Goal: Task Accomplishment & Management: Use online tool/utility

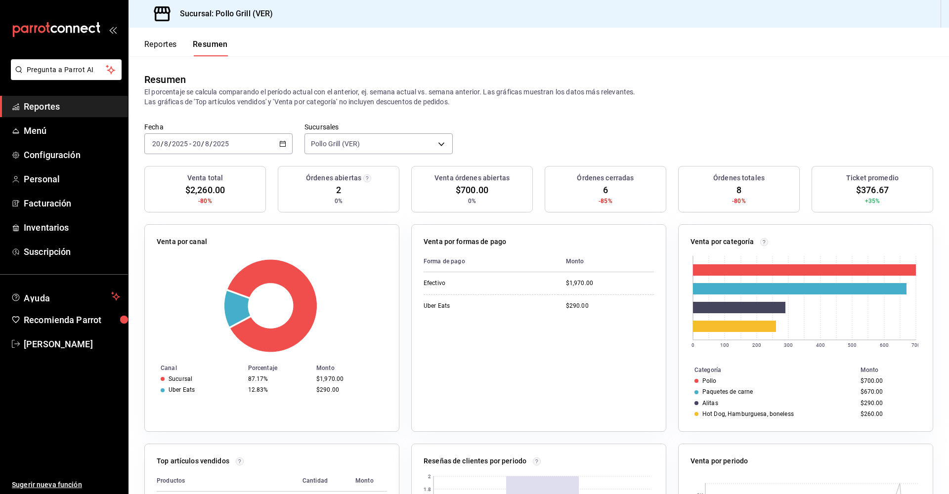
scroll to position [173, 0]
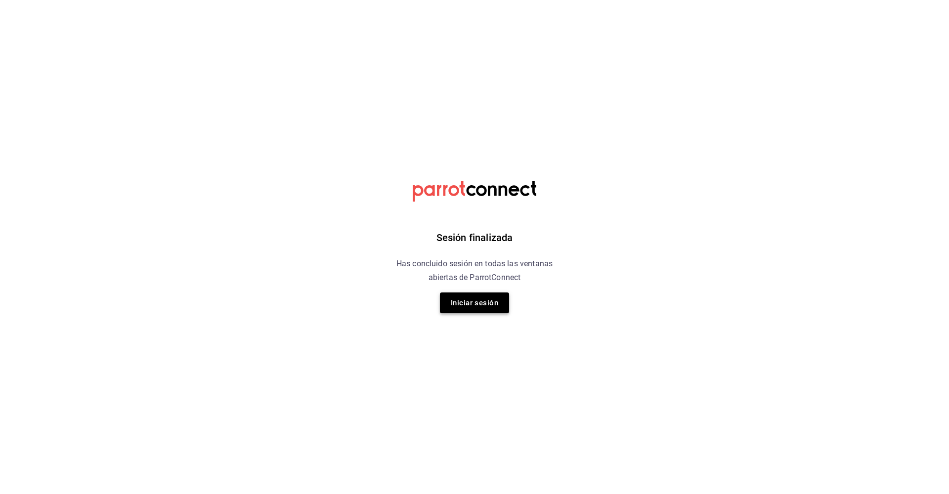
click at [482, 303] on button "Iniciar sesión" at bounding box center [474, 303] width 69 height 21
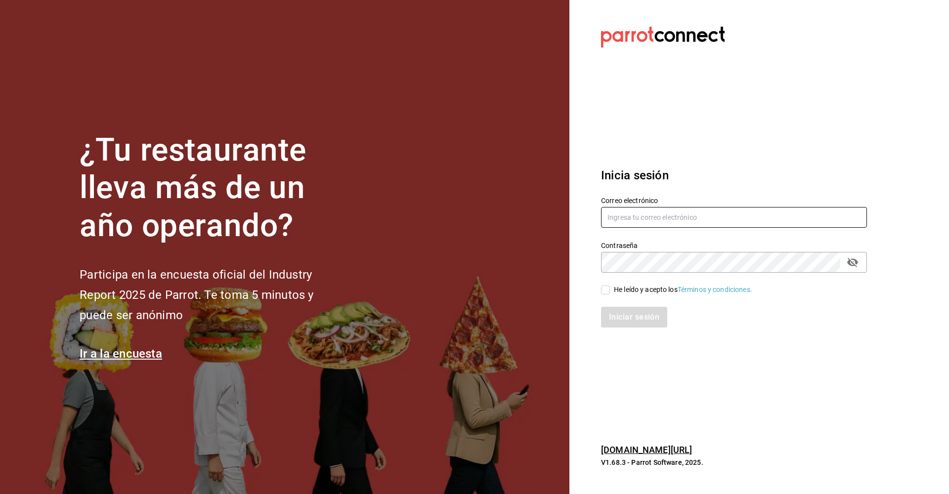
type input "ramos_santander@hotmail.com"
click at [852, 264] on icon "passwordField" at bounding box center [852, 262] width 11 height 9
click at [605, 292] on input "He leído y acepto los Términos y condiciones." at bounding box center [605, 290] width 9 height 9
checkbox input "true"
click at [622, 318] on button "Iniciar sesión" at bounding box center [634, 317] width 67 height 21
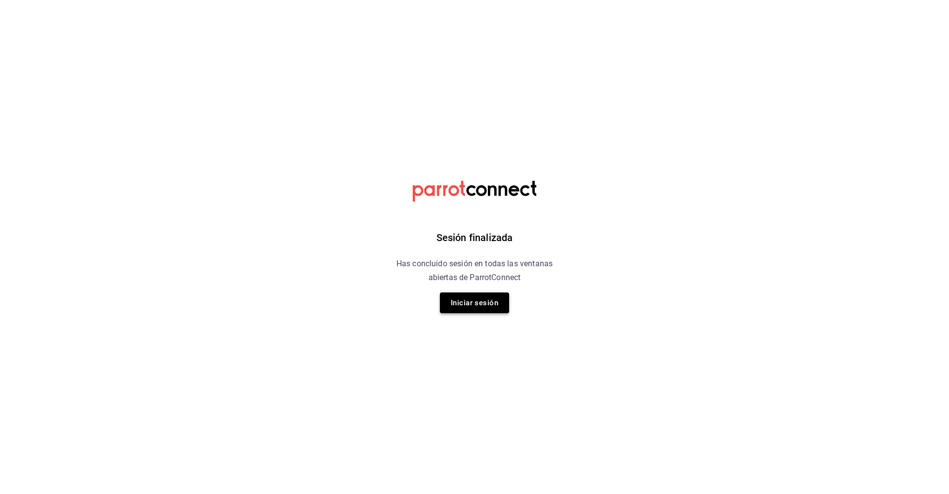
click at [460, 310] on button "Iniciar sesión" at bounding box center [474, 303] width 69 height 21
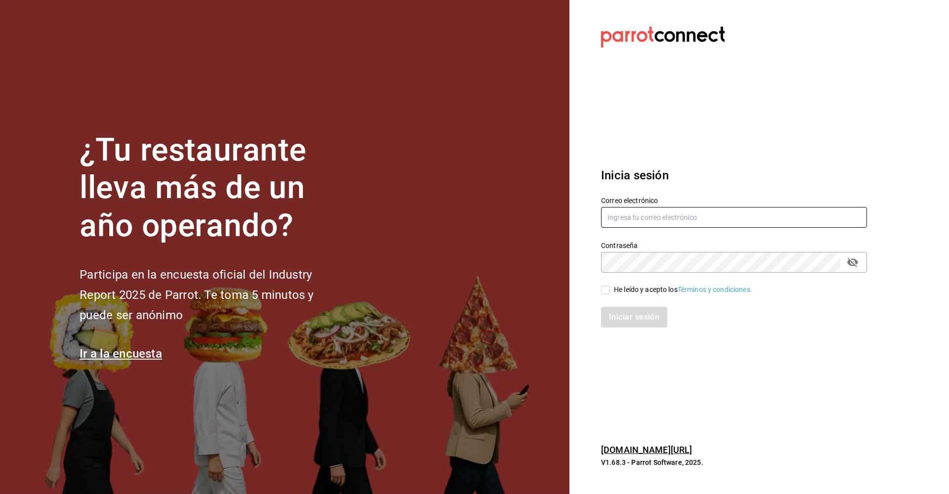
type input "ramos_santander@hotmail.com"
click at [600, 286] on div "He leído y acepto los Términos y condiciones." at bounding box center [728, 284] width 278 height 23
click at [602, 287] on input "He leído y acepto los Términos y condiciones." at bounding box center [605, 290] width 9 height 9
checkbox input "true"
click at [622, 311] on button "Iniciar sesión" at bounding box center [634, 317] width 67 height 21
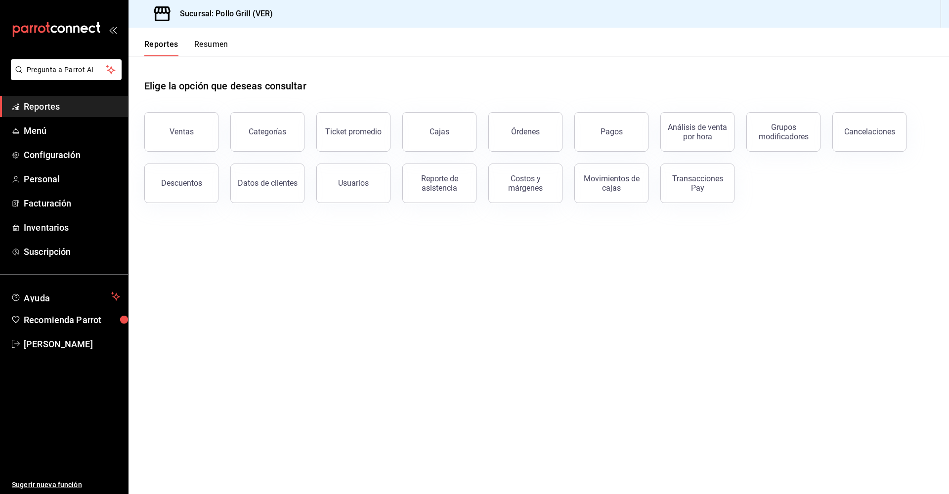
click at [210, 44] on button "Resumen" at bounding box center [211, 48] width 34 height 17
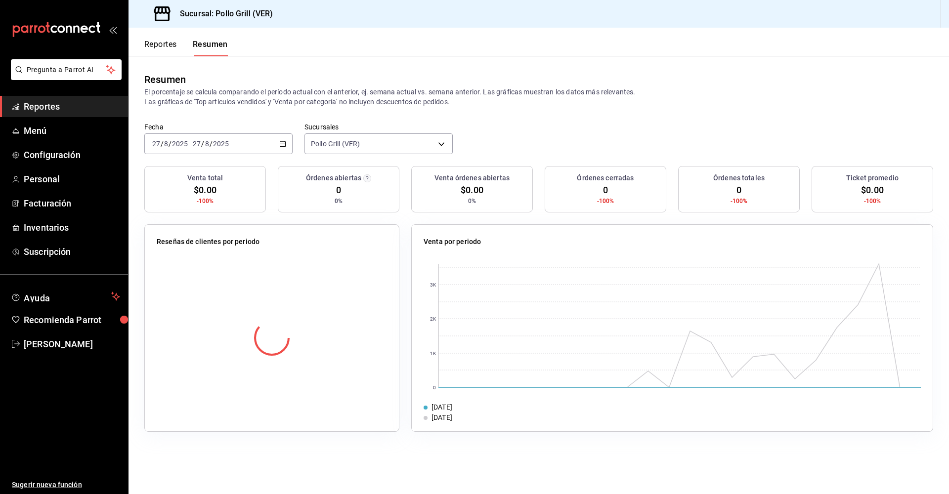
click at [278, 140] on div "[DATE] [DATE] - [DATE] [DATE]" at bounding box center [218, 143] width 148 height 21
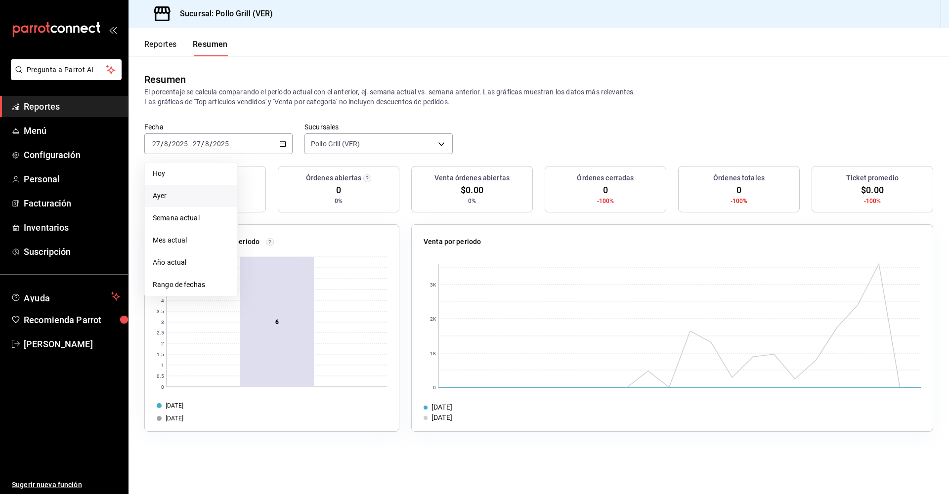
click at [169, 199] on span "Ayer" at bounding box center [191, 196] width 77 height 10
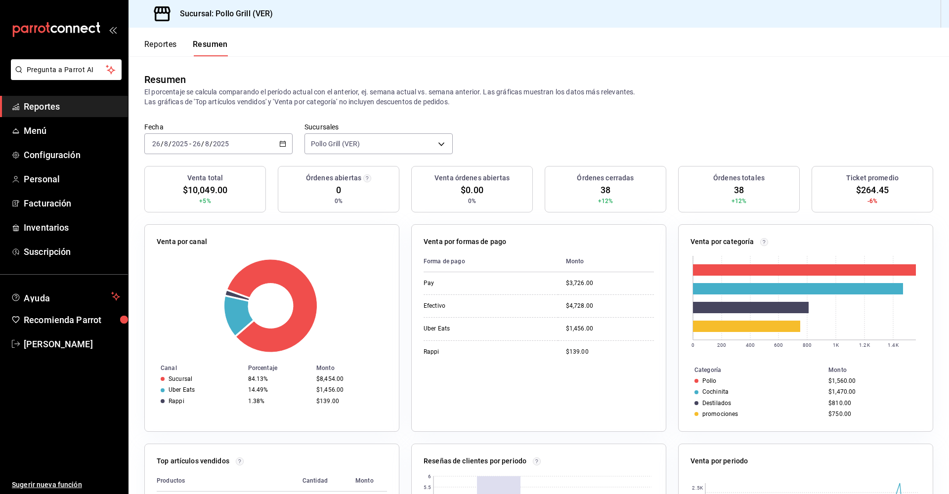
click at [284, 143] on \(Stroke\) "button" at bounding box center [283, 143] width 6 height 5
click at [187, 289] on span "Rango de fechas" at bounding box center [191, 285] width 77 height 10
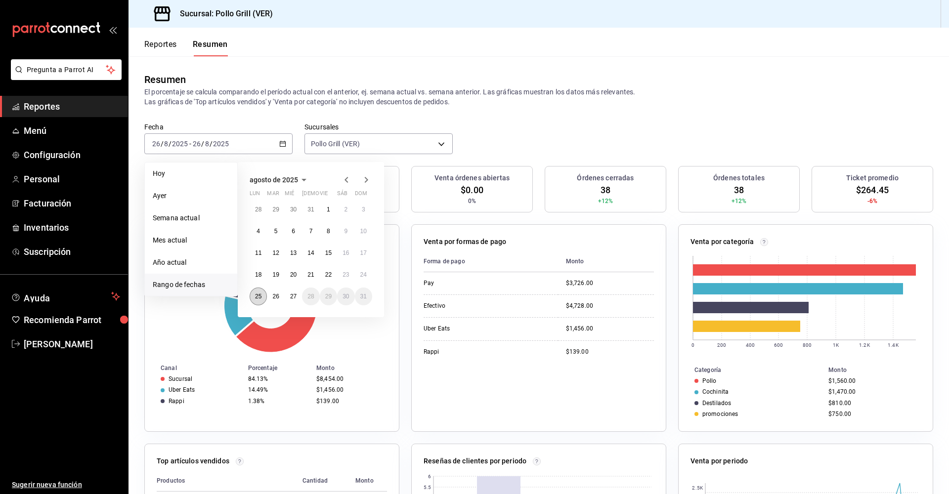
click at [260, 297] on abbr "25" at bounding box center [258, 296] width 6 height 7
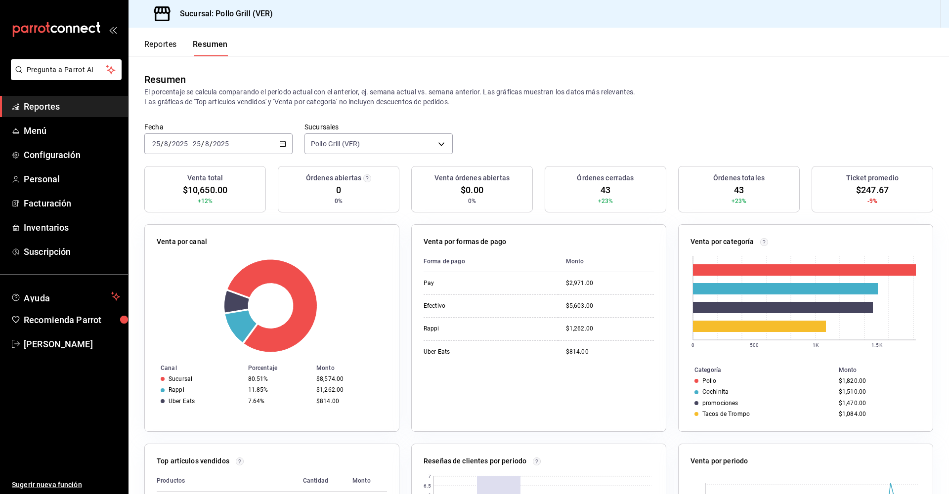
click at [277, 144] on div "[DATE] [DATE] - [DATE] [DATE]" at bounding box center [218, 143] width 148 height 21
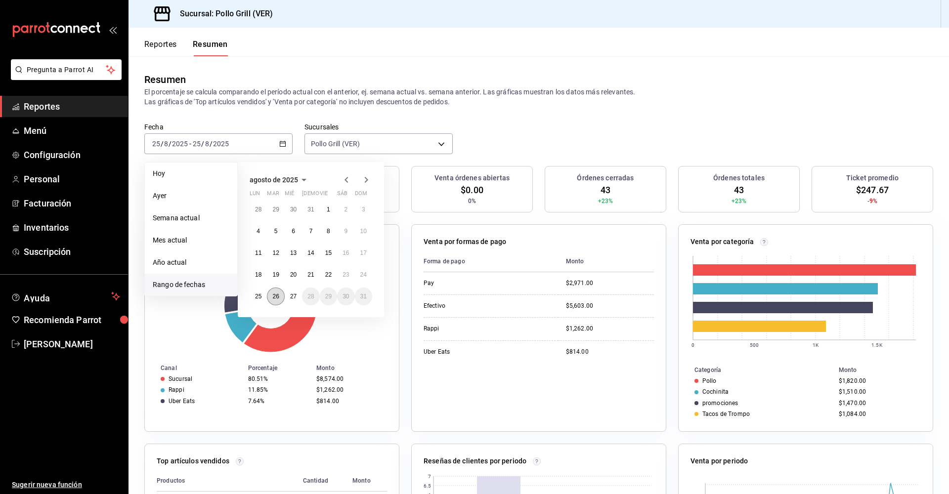
click at [274, 298] on abbr "26" at bounding box center [275, 296] width 6 height 7
click at [274, 297] on abbr "26" at bounding box center [275, 296] width 6 height 7
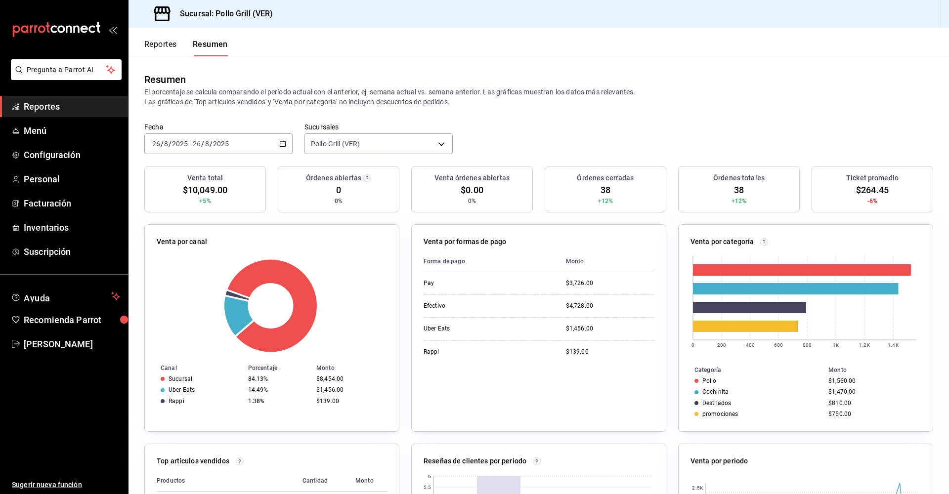
click at [271, 140] on div "[DATE] [DATE] - [DATE] [DATE]" at bounding box center [218, 143] width 148 height 21
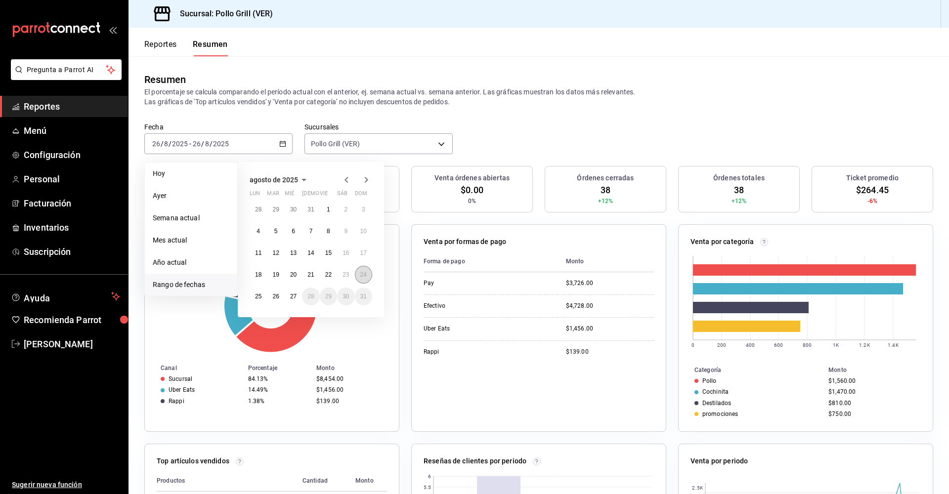
click at [363, 275] on abbr "24" at bounding box center [363, 274] width 6 height 7
click at [363, 274] on abbr "24" at bounding box center [363, 274] width 6 height 7
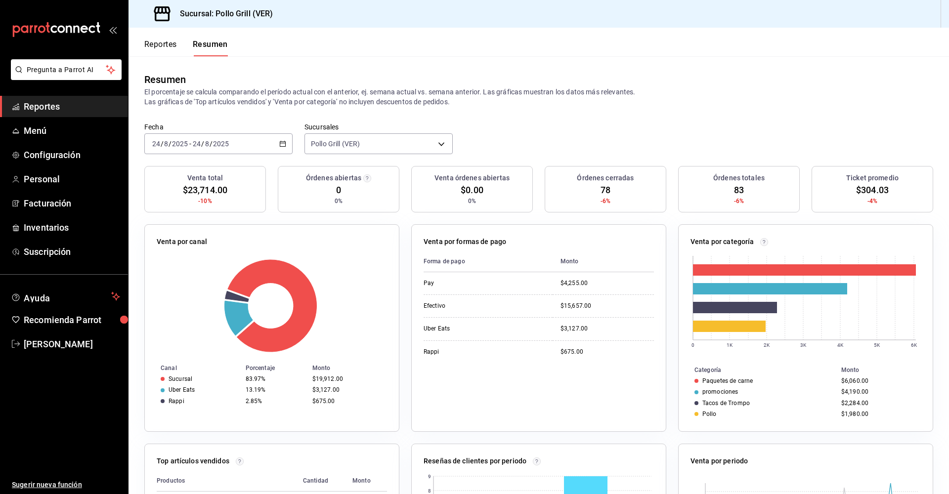
click at [280, 142] on \(Stroke\) "button" at bounding box center [283, 143] width 6 height 5
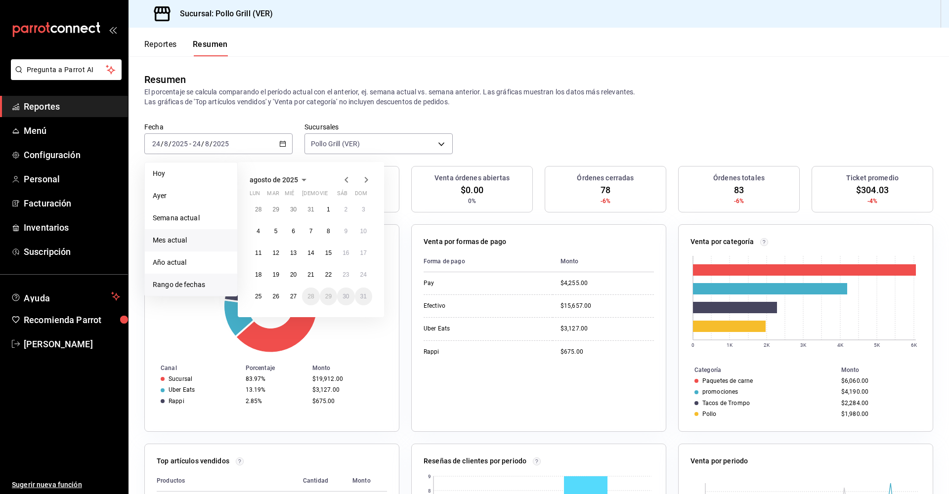
click at [176, 242] on span "Mes actual" at bounding box center [191, 240] width 77 height 10
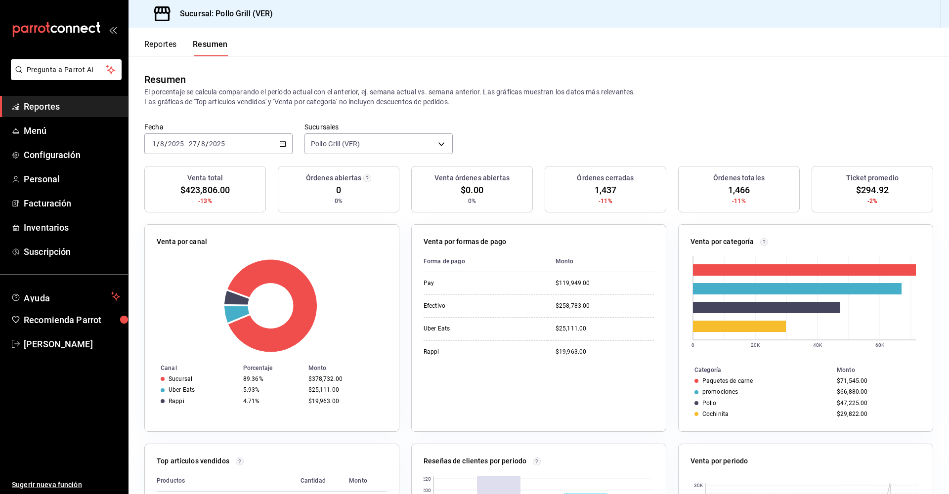
click at [590, 75] on div "Resumen" at bounding box center [538, 79] width 789 height 15
click at [160, 43] on button "Reportes" at bounding box center [160, 48] width 33 height 17
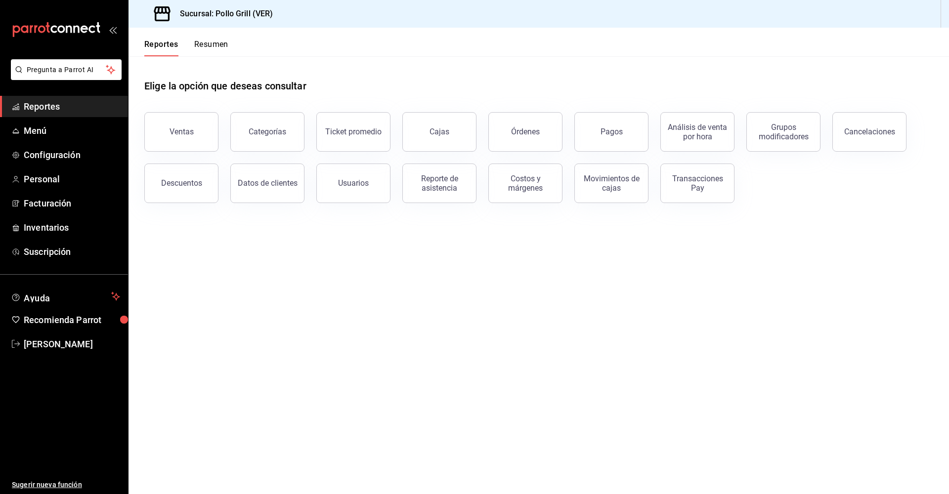
click at [199, 130] on button "Ventas" at bounding box center [181, 132] width 74 height 40
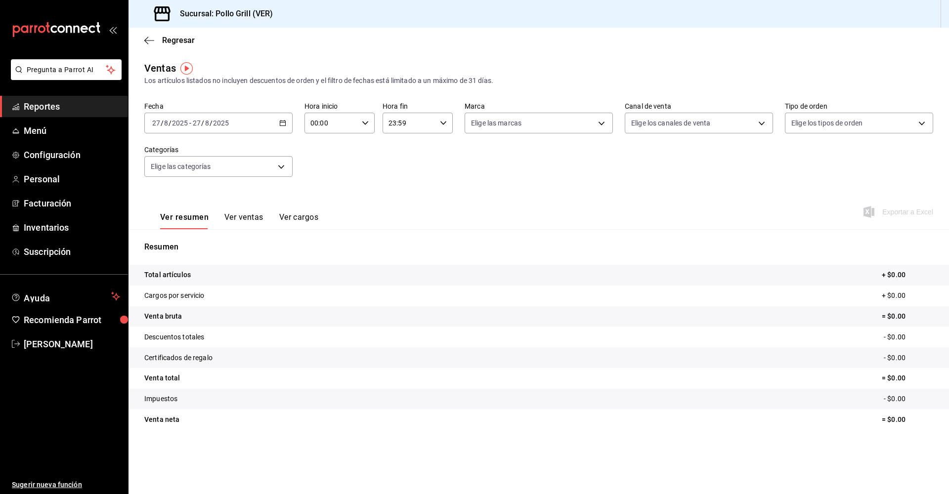
click at [247, 219] on button "Ver ventas" at bounding box center [243, 221] width 39 height 17
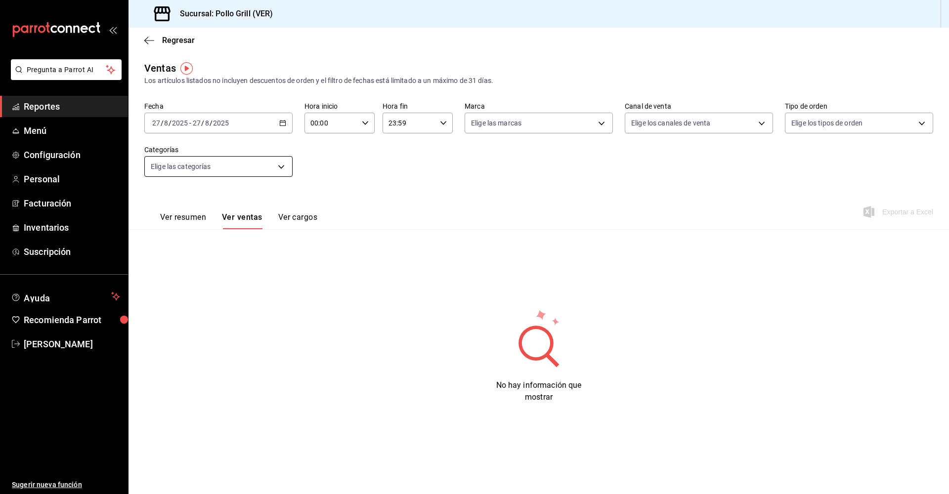
click at [285, 170] on body "Pregunta a Parrot AI Reportes Menú Configuración Personal Facturación Inventari…" at bounding box center [474, 247] width 949 height 494
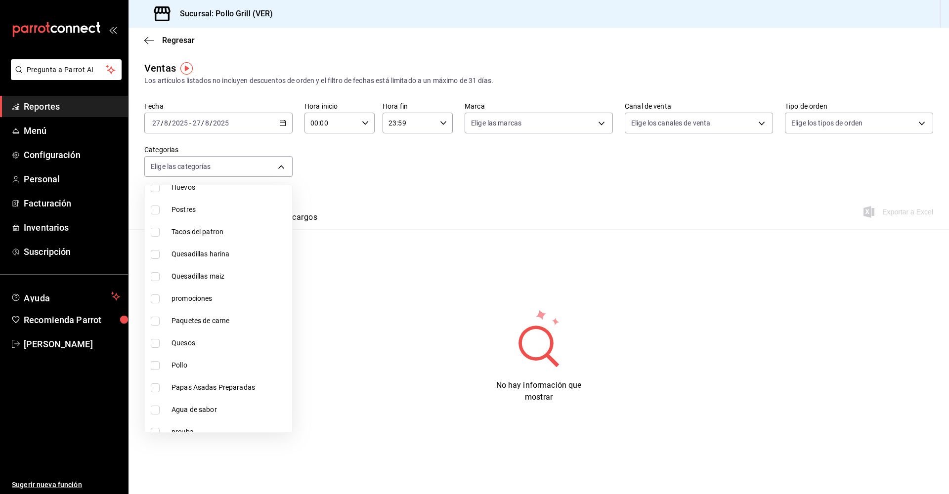
scroll to position [855, 0]
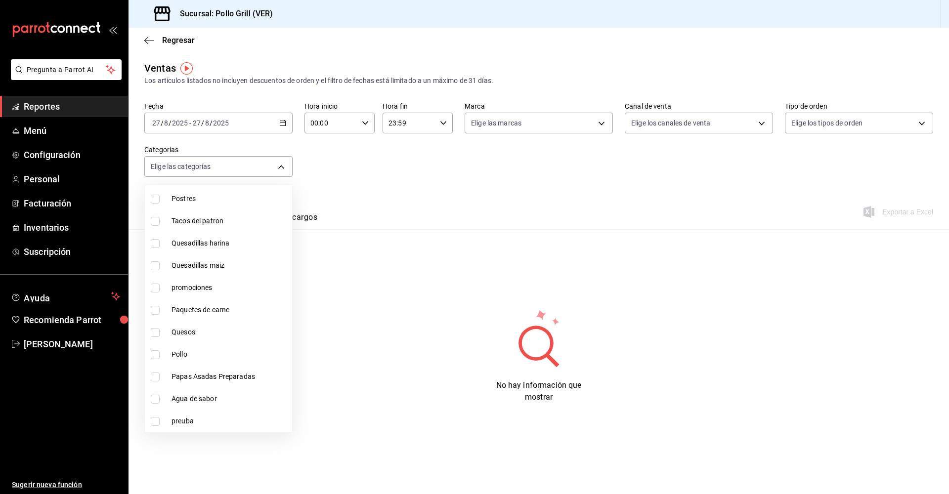
click at [155, 289] on input "checkbox" at bounding box center [155, 288] width 9 height 9
checkbox input "true"
type input "02c3aac0-6d61-427b-85f3-737f1bc622dc"
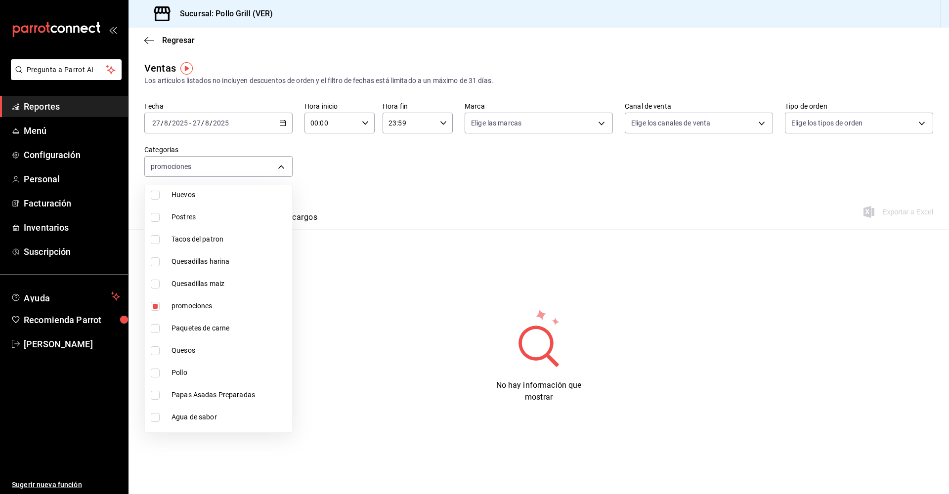
scroll to position [840, 0]
drag, startPoint x: 154, startPoint y: 370, endPoint x: 160, endPoint y: 365, distance: 7.8
click at [154, 369] on input "checkbox" at bounding box center [155, 369] width 9 height 9
checkbox input "true"
type input "02c3aac0-6d61-427b-85f3-737f1bc622dc,1089b575-214d-418a-8f23-35a47c59f9e1"
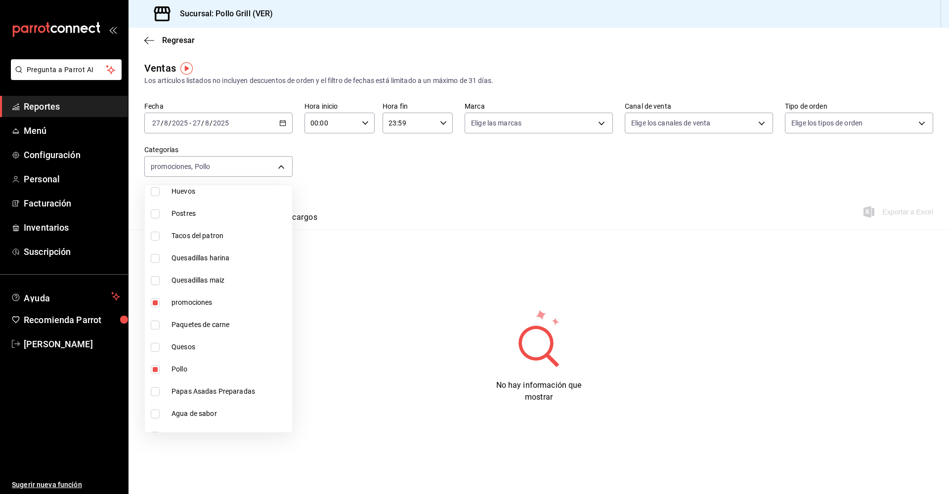
scroll to position [855, 0]
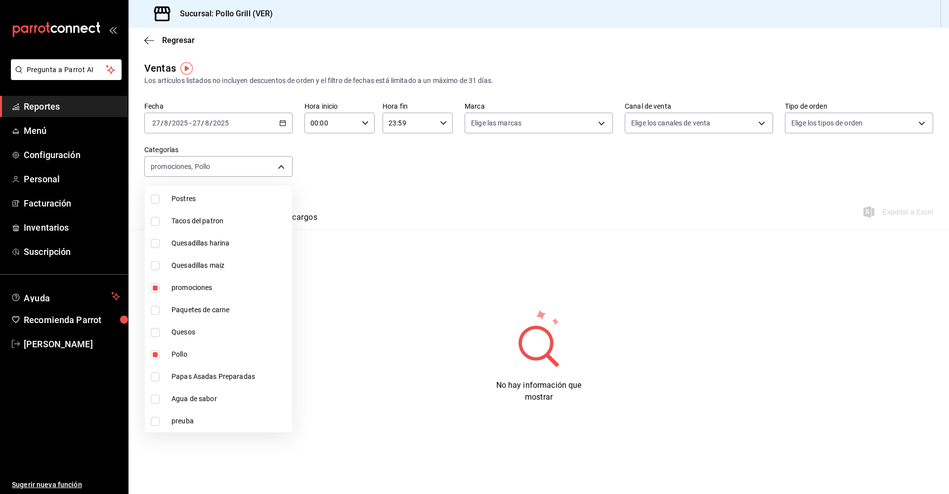
click at [281, 124] on div at bounding box center [474, 247] width 949 height 494
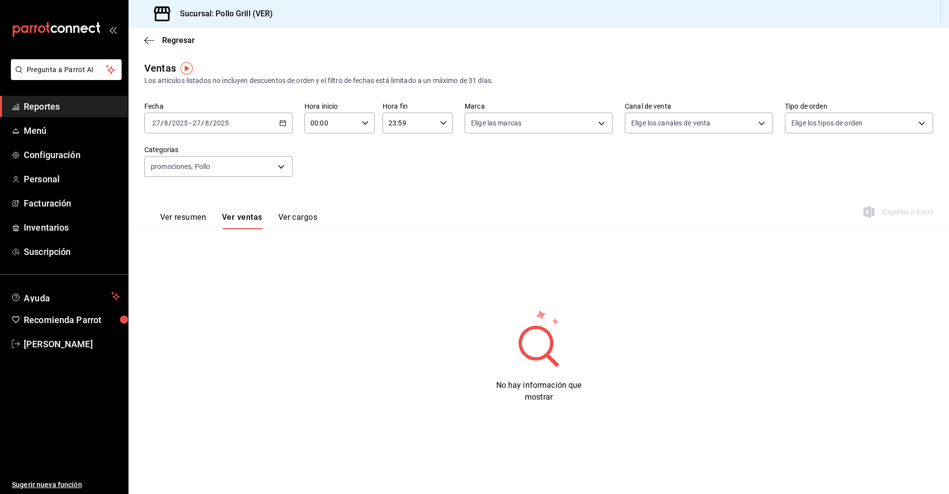
click at [285, 122] on icon "button" at bounding box center [282, 123] width 7 height 7
click at [180, 222] on span "Mes actual" at bounding box center [191, 220] width 77 height 10
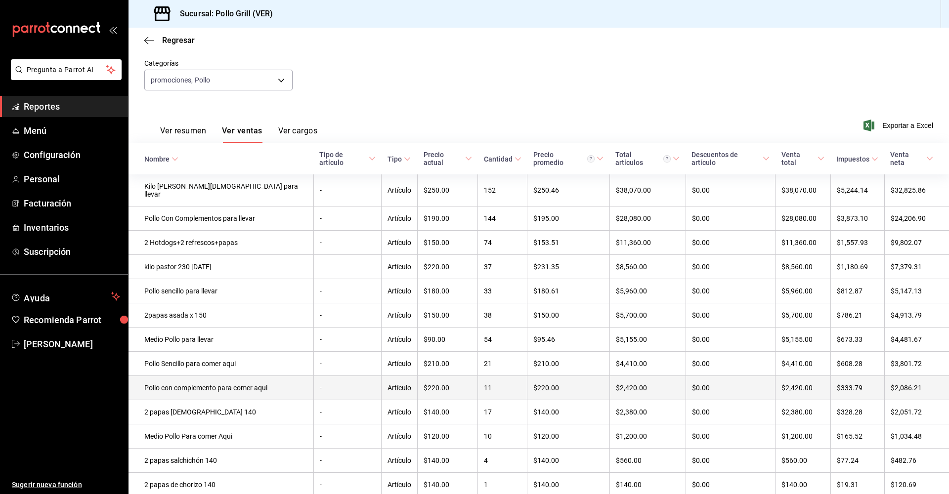
scroll to position [43, 0]
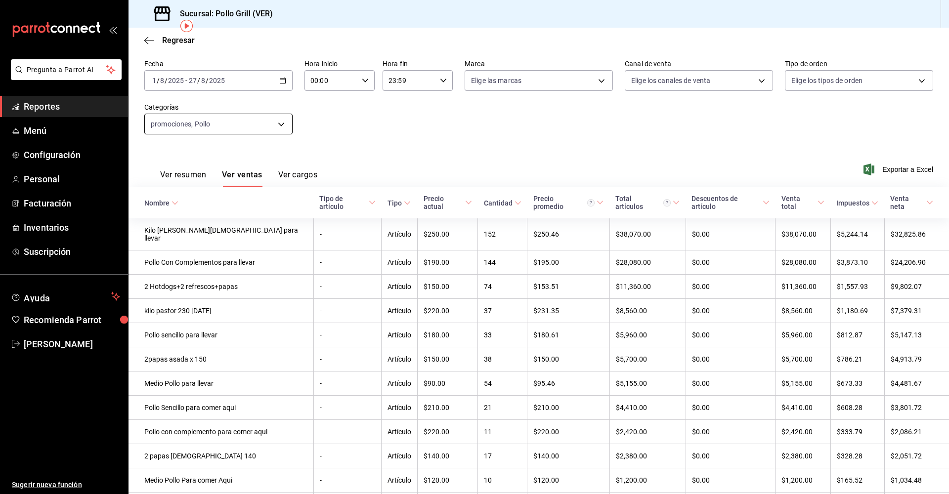
click at [280, 124] on body "Pregunta a Parrot AI Reportes Menú Configuración Personal Facturación Inventari…" at bounding box center [474, 247] width 949 height 494
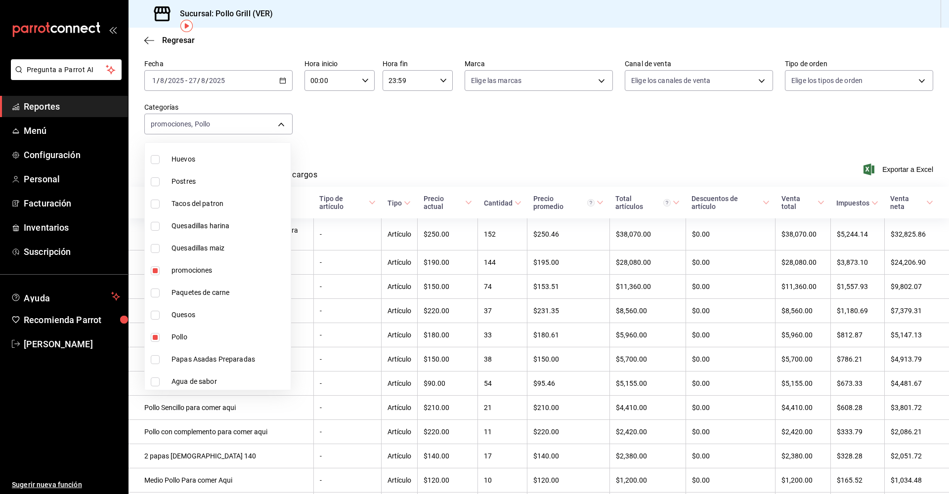
scroll to position [855, 0]
click at [155, 335] on input "checkbox" at bounding box center [155, 334] width 9 height 9
checkbox input "true"
type input "02c3aac0-6d61-427b-85f3-737f1bc622dc,1089b575-214d-418a-8f23-35a47c59f9e1,e56c2…"
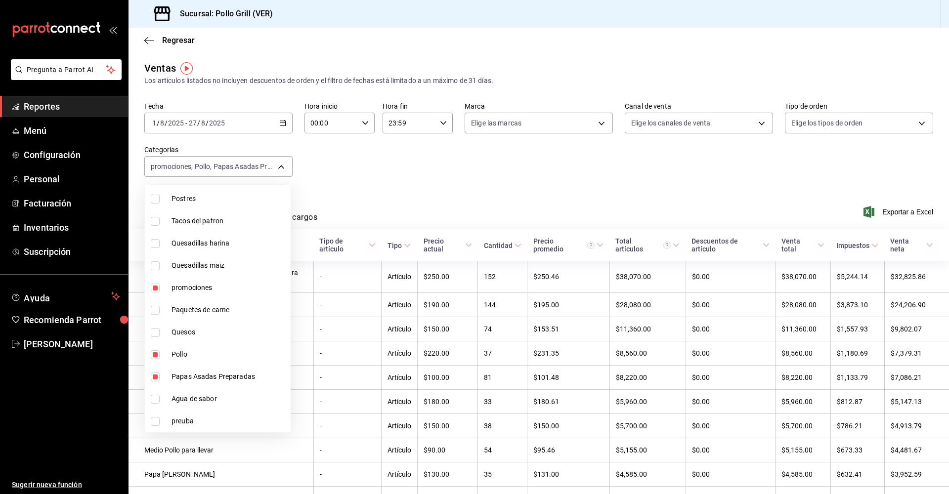
click at [427, 184] on div at bounding box center [474, 247] width 949 height 494
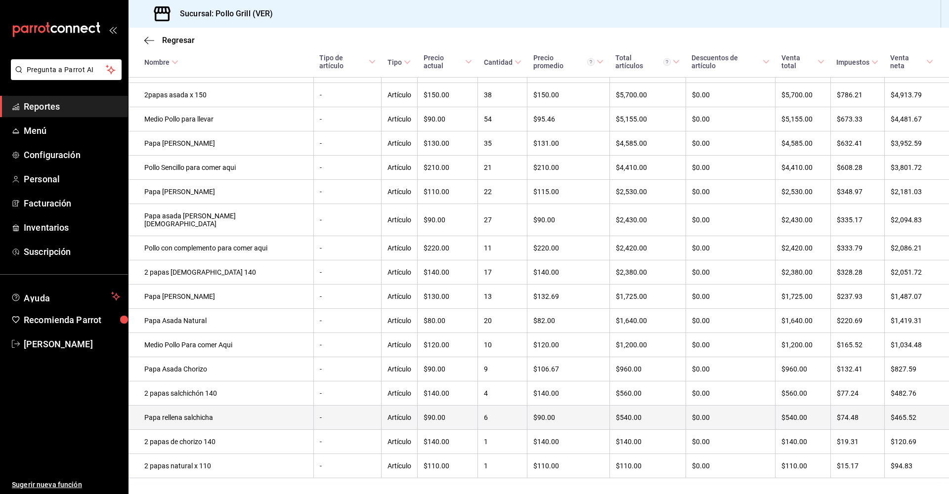
scroll to position [357, 0]
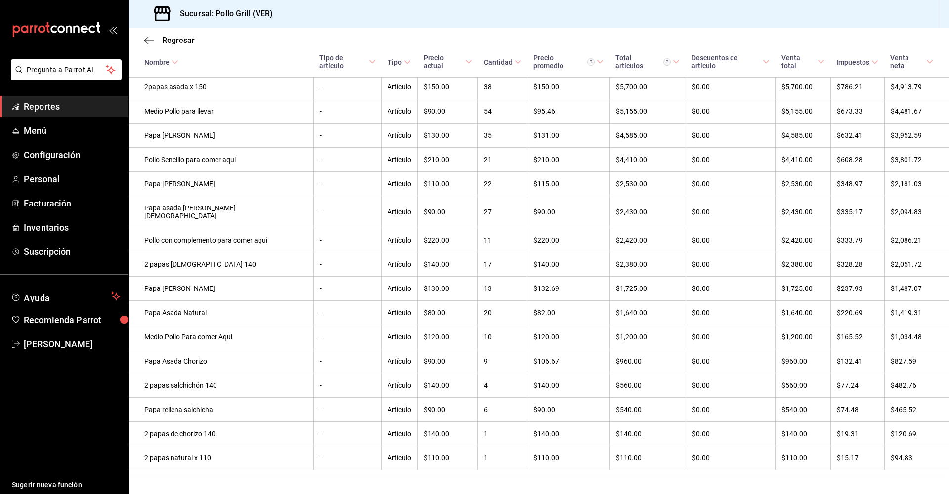
click at [351, 15] on div "Sucursal: Pollo Grill (VER)" at bounding box center [539, 14] width 821 height 28
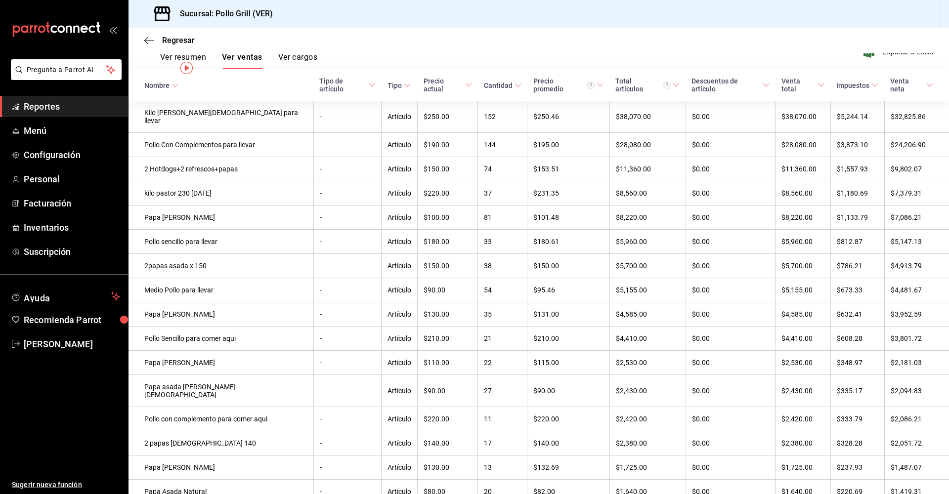
scroll to position [0, 0]
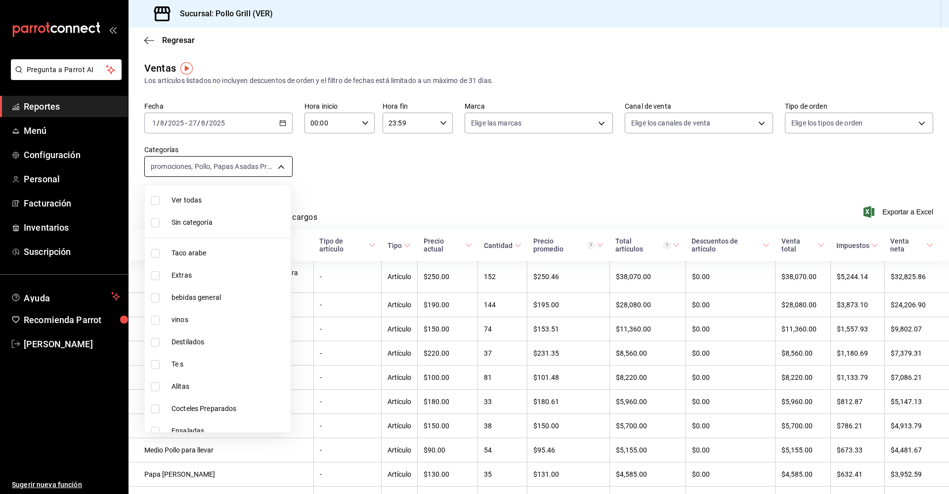
click at [281, 169] on body "Pregunta a Parrot AI Reportes Menú Configuración Personal Facturación Inventari…" at bounding box center [474, 247] width 949 height 494
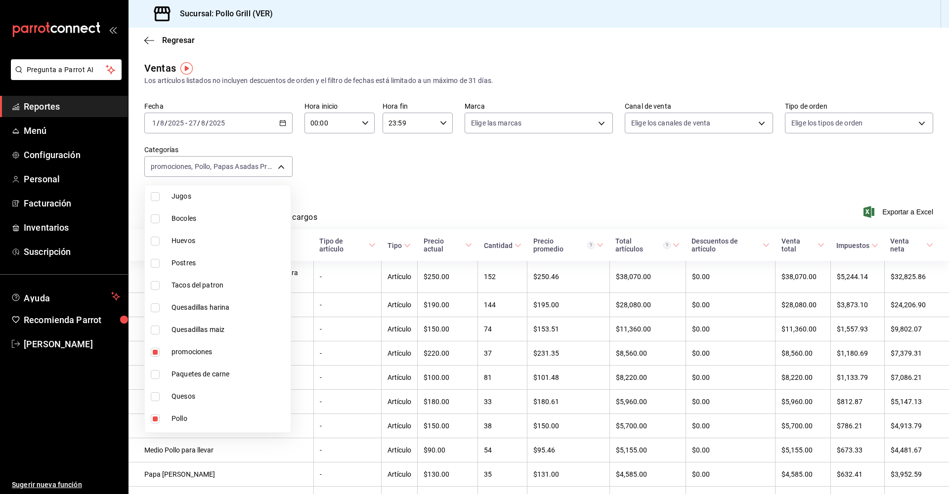
scroll to position [855, 0]
click at [155, 289] on input "checkbox" at bounding box center [155, 288] width 9 height 9
checkbox input "false"
type input "1089b575-214d-418a-8f23-35a47c59f9e1,e56c2465-5441-4f95-aaf9-4cc44f108665"
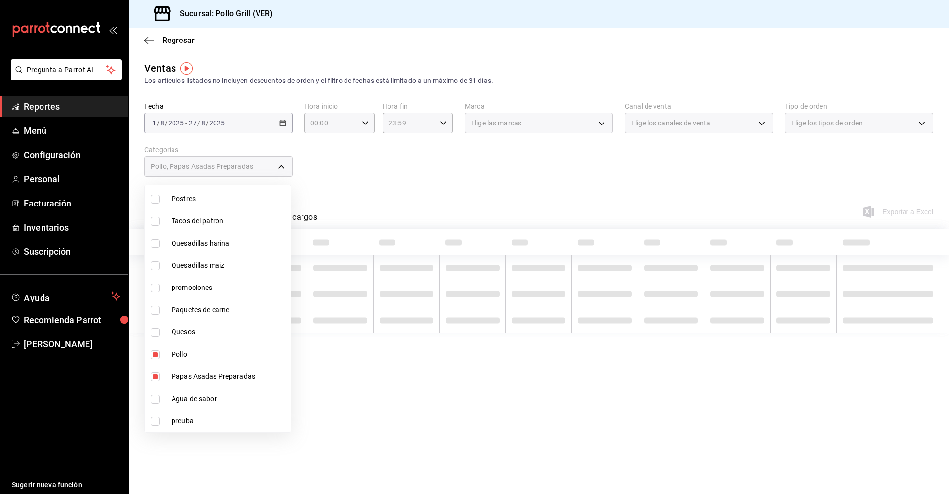
click at [157, 355] on input "checkbox" at bounding box center [155, 355] width 9 height 9
checkbox input "false"
type input "e56c2465-5441-4f95-aaf9-4cc44f108665"
click at [155, 374] on input "checkbox" at bounding box center [155, 377] width 9 height 9
checkbox input "false"
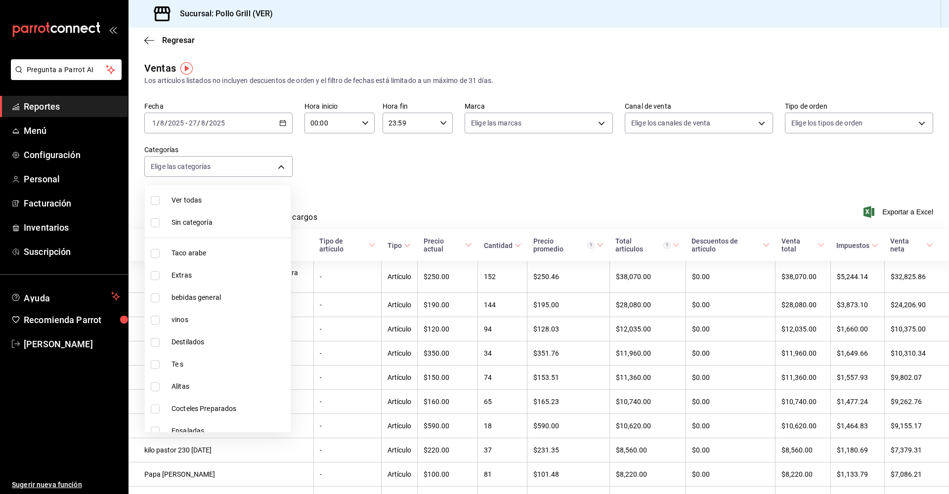
click at [156, 319] on input "checkbox" at bounding box center [155, 320] width 9 height 9
checkbox input "true"
type input "18cba934-9c9e-40b1-a123-48ef52014410"
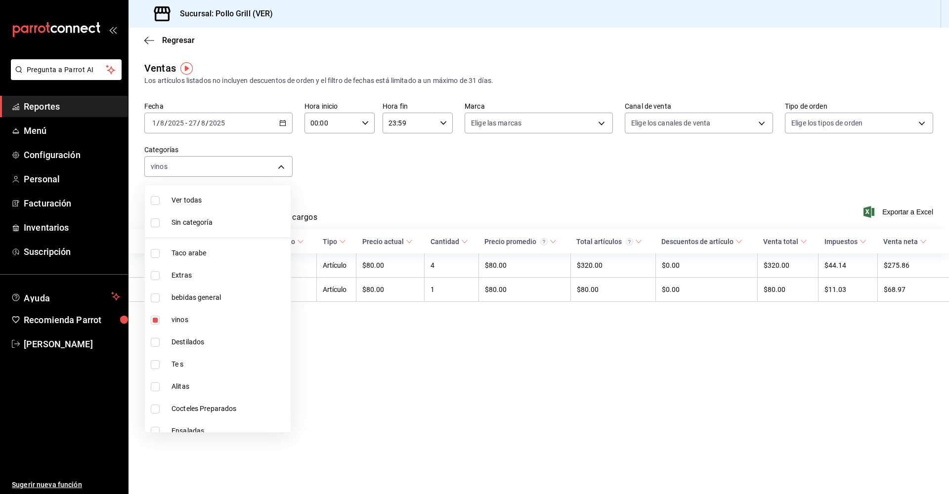
click at [478, 169] on div at bounding box center [474, 247] width 949 height 494
click at [280, 166] on body "Pregunta a Parrot AI Reportes Menú Configuración Personal Facturación Inventari…" at bounding box center [474, 247] width 949 height 494
click at [155, 343] on input "checkbox" at bounding box center [155, 342] width 9 height 9
checkbox input "true"
type input "18cba934-9c9e-40b1-a123-48ef52014410,69aa3620-ec42-41ac-97eb-ade6d9773df3"
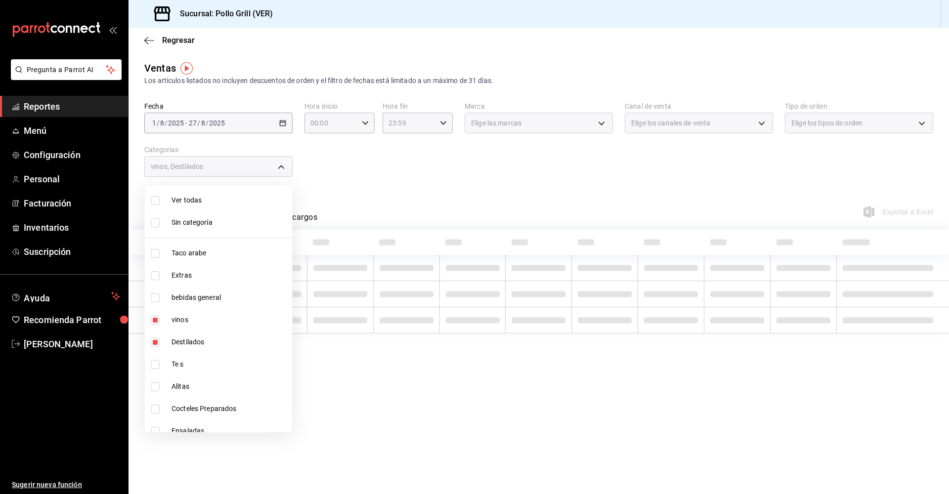
click at [156, 322] on input "checkbox" at bounding box center [155, 320] width 9 height 9
checkbox input "false"
type input "69aa3620-ec42-41ac-97eb-ade6d9773df3"
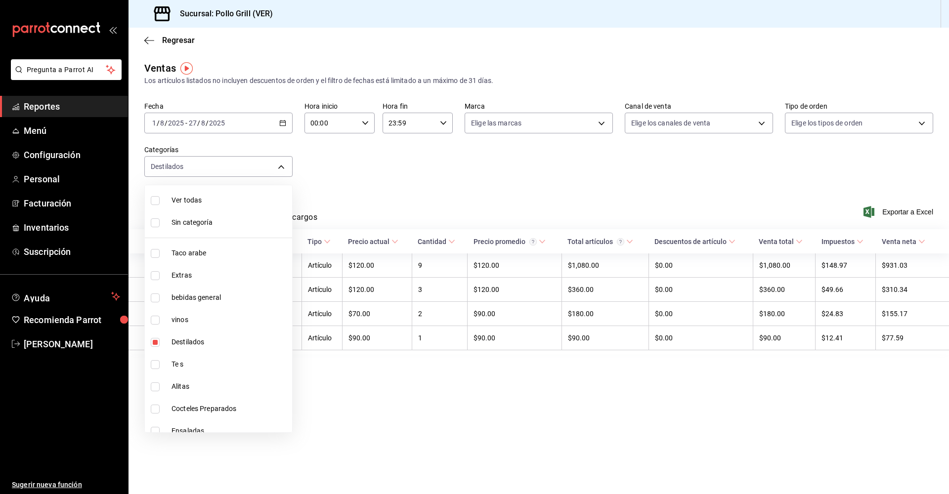
click at [415, 181] on div at bounding box center [474, 247] width 949 height 494
click at [283, 167] on body "Pregunta a Parrot AI Reportes Menú Configuración Personal Facturación Inventari…" at bounding box center [474, 247] width 949 height 494
click at [154, 343] on input "checkbox" at bounding box center [155, 342] width 9 height 9
checkbox input "false"
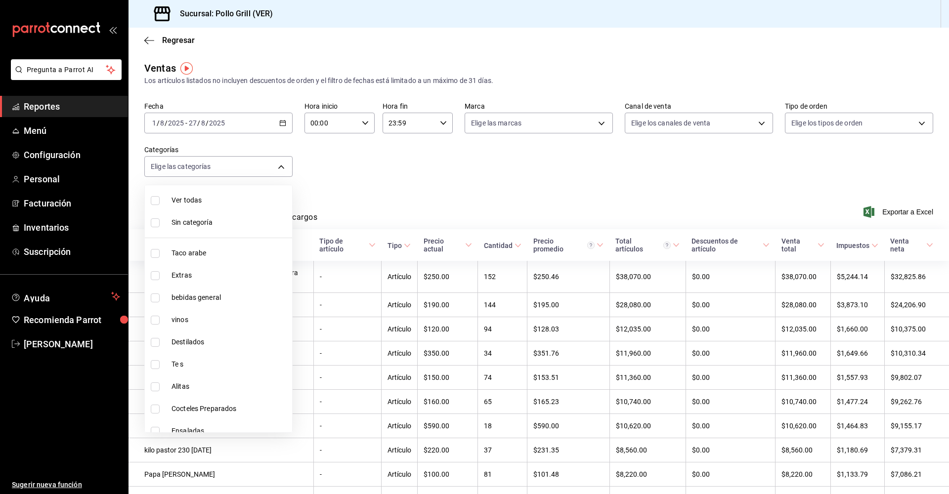
click at [156, 365] on input "checkbox" at bounding box center [155, 364] width 9 height 9
checkbox input "true"
type input "3e6eb59c-56fb-455a-b29f-22e81dd3e6f0"
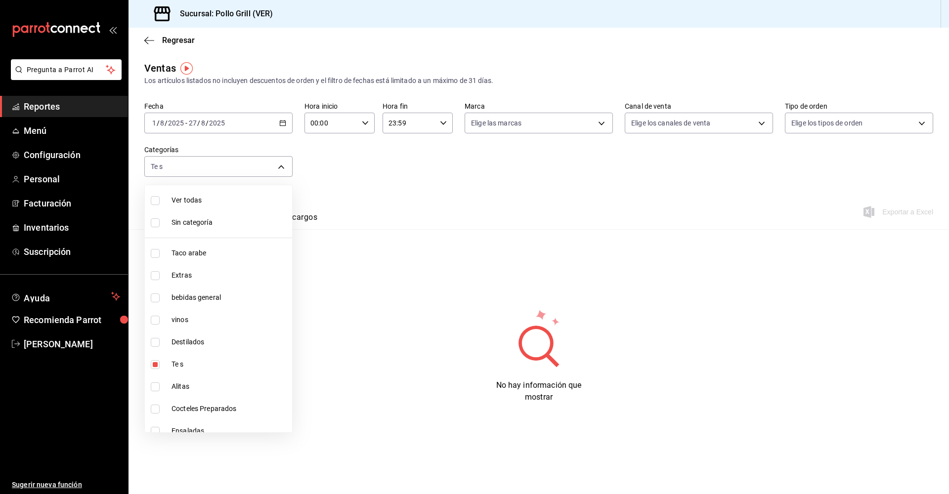
click at [279, 167] on div at bounding box center [474, 247] width 949 height 494
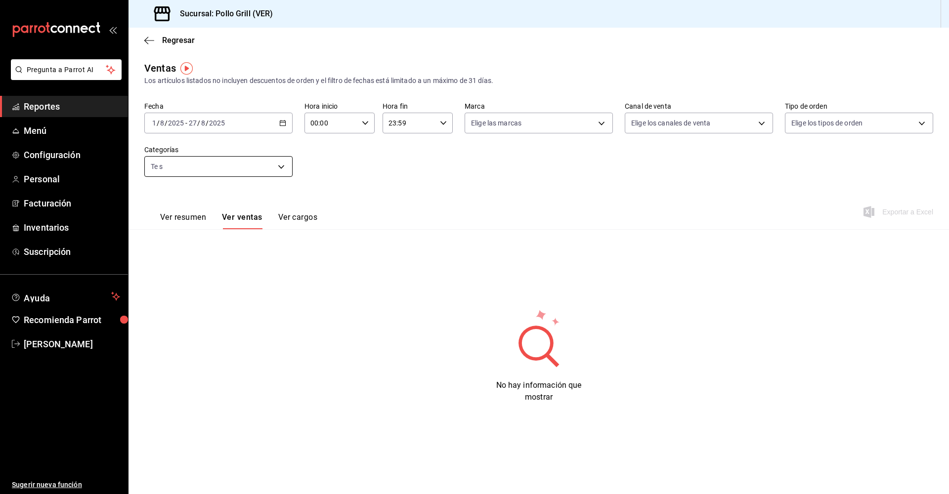
click at [286, 165] on body "Pregunta a Parrot AI Reportes Menú Configuración Personal Facturación Inventari…" at bounding box center [474, 247] width 949 height 494
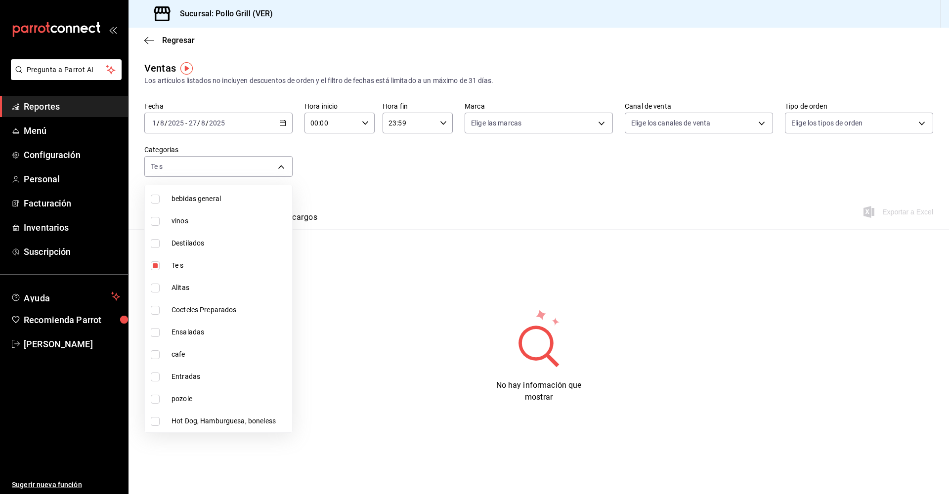
drag, startPoint x: 152, startPoint y: 288, endPoint x: 157, endPoint y: 265, distance: 23.3
click at [153, 284] on input "checkbox" at bounding box center [155, 288] width 9 height 9
checkbox input "true"
type input "3e6eb59c-56fb-455a-b29f-22e81dd3e6f0,39b89dfa-066f-4690-8905-f583d811ede2"
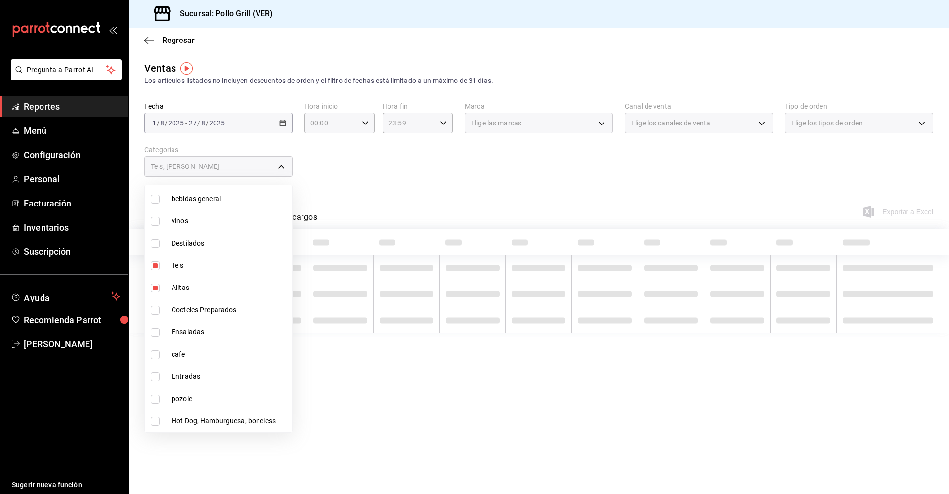
click at [157, 265] on input "checkbox" at bounding box center [155, 266] width 9 height 9
checkbox input "false"
type input "39b89dfa-066f-4690-8905-f583d811ede2"
click at [431, 189] on div at bounding box center [474, 247] width 949 height 494
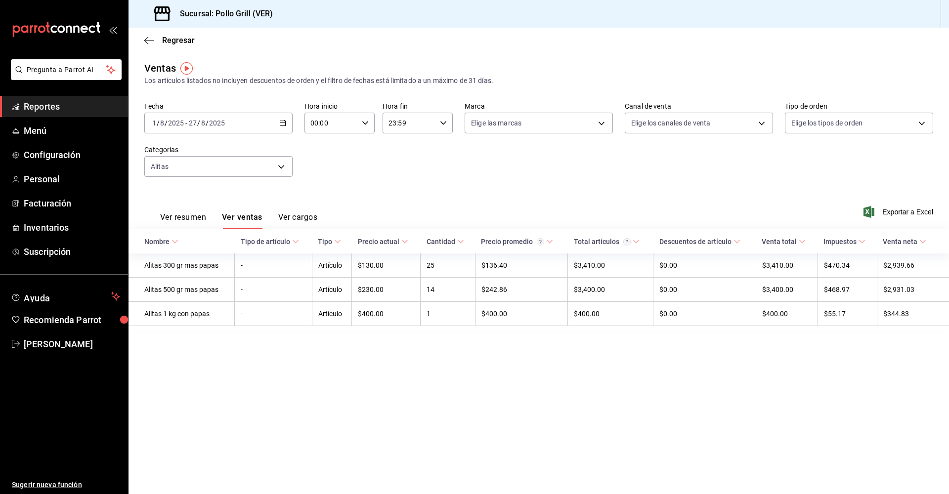
click at [581, 173] on div "Fecha [DATE] [DATE] - [DATE] [DATE] Hora inicio 00:00 Hora inicio Hora fin 23:5…" at bounding box center [538, 145] width 789 height 87
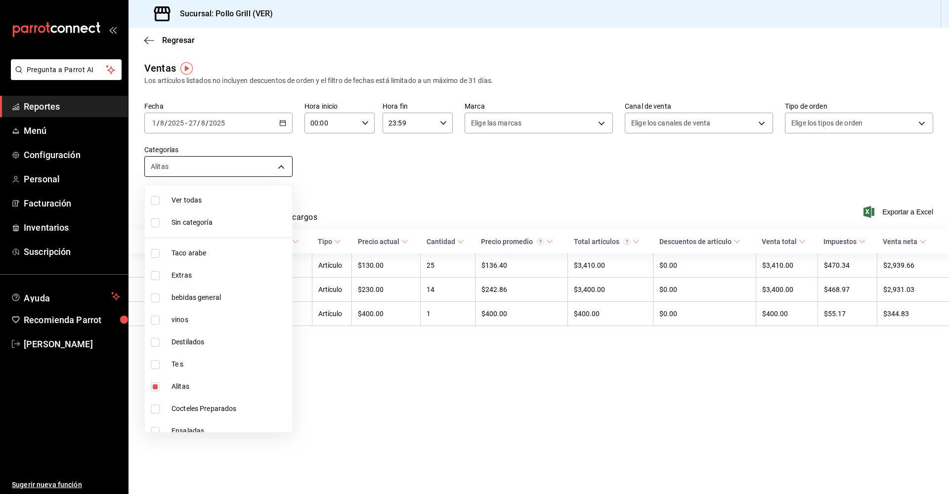
click at [282, 162] on body "Pregunta a Parrot AI Reportes Menú Configuración Personal Facturación Inventari…" at bounding box center [474, 247] width 949 height 494
drag, startPoint x: 156, startPoint y: 187, endPoint x: 159, endPoint y: 192, distance: 5.8
click at [156, 187] on input "checkbox" at bounding box center [155, 189] width 9 height 9
checkbox input "false"
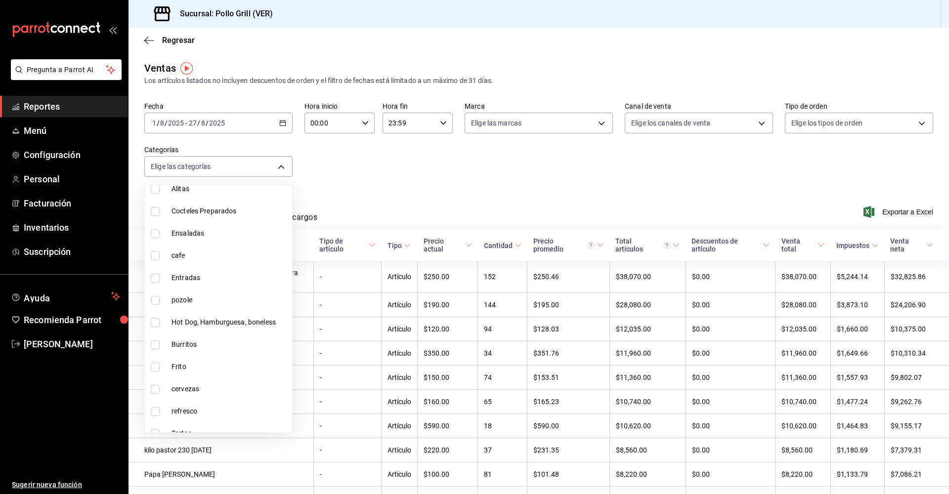
click at [155, 211] on input "checkbox" at bounding box center [155, 211] width 9 height 9
checkbox input "true"
type input "f1be7c3e-1a77-4e17-bdd4-46276662b0f2"
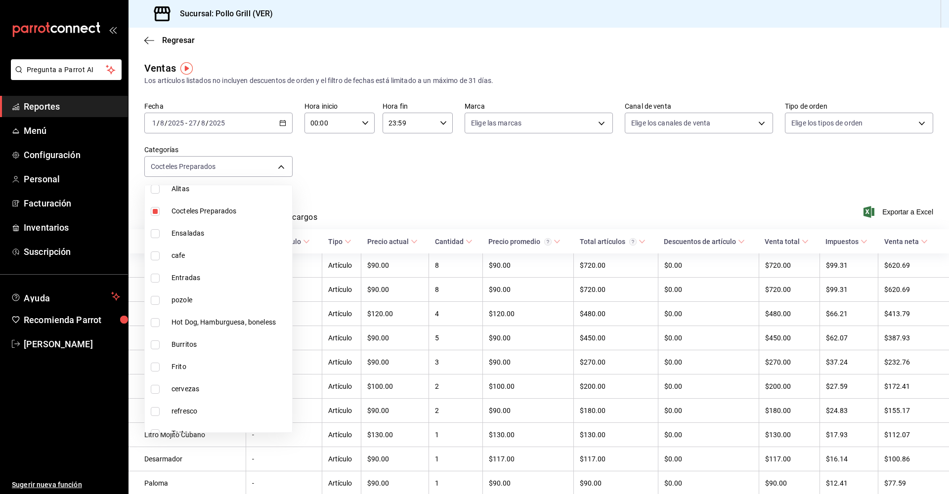
click at [415, 178] on div at bounding box center [474, 247] width 949 height 494
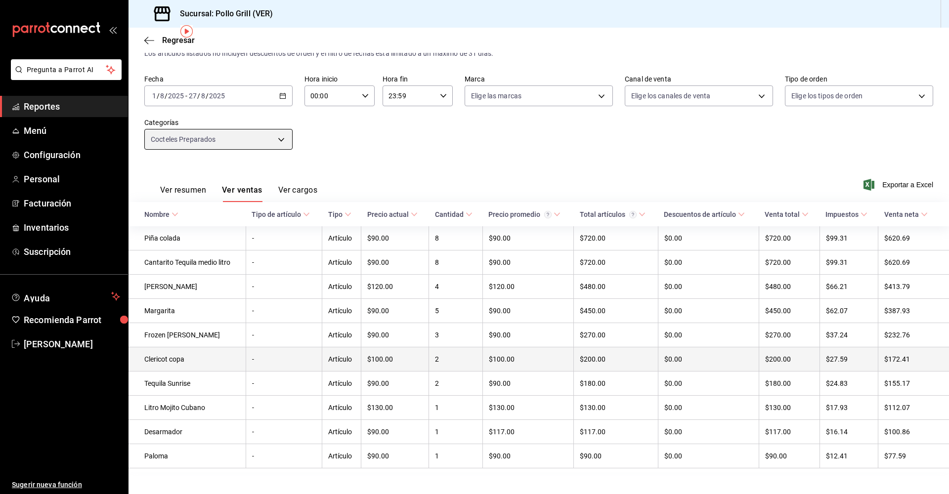
scroll to position [43, 0]
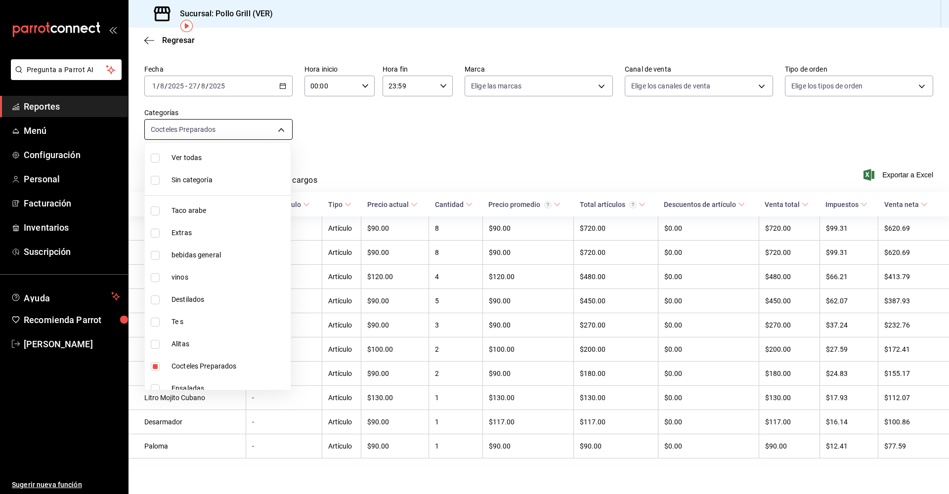
click at [274, 126] on body "Pregunta a Parrot AI Reportes Menú Configuración Personal Facturación Inventari…" at bounding box center [474, 247] width 949 height 494
click at [151, 368] on input "checkbox" at bounding box center [155, 366] width 9 height 9
checkbox input "false"
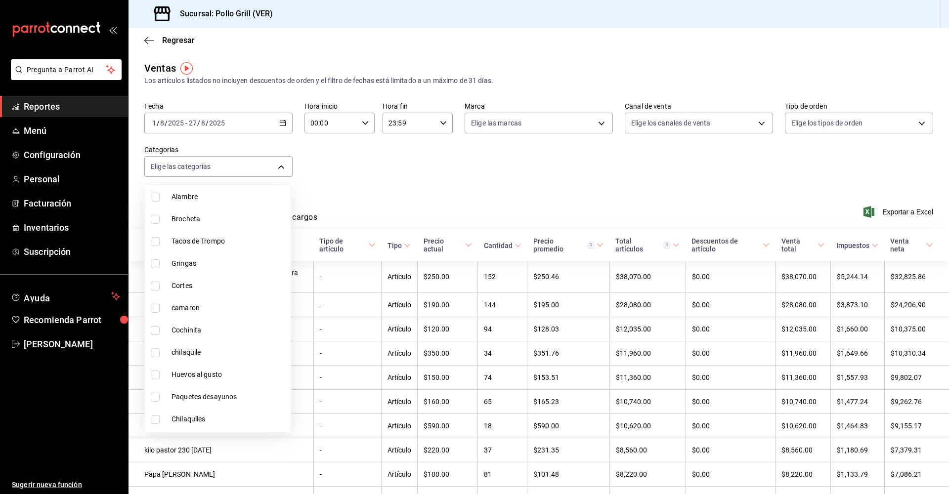
scroll to position [494, 0]
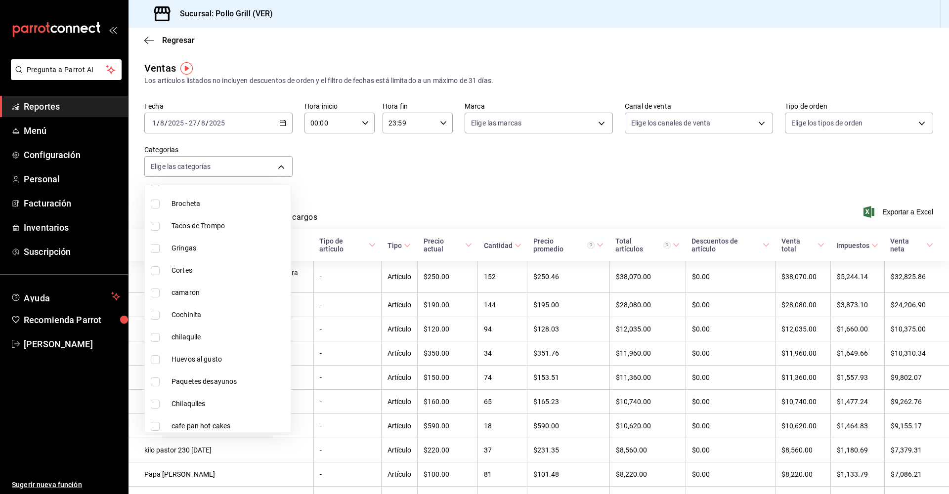
click at [154, 318] on input "checkbox" at bounding box center [155, 315] width 9 height 9
checkbox input "true"
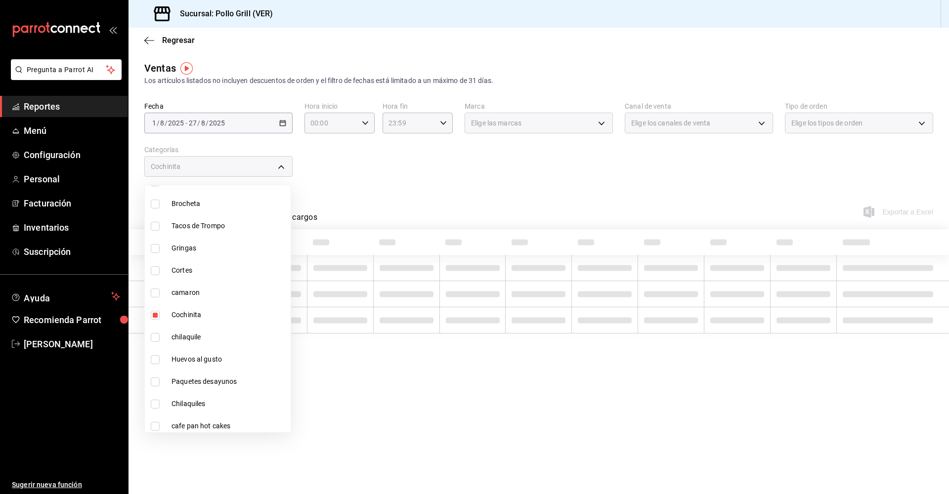
click at [422, 188] on div at bounding box center [474, 247] width 949 height 494
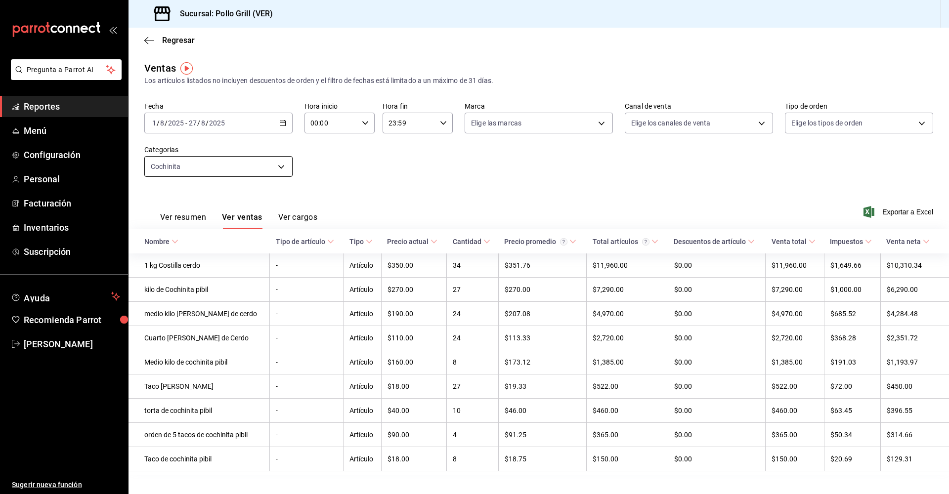
click at [281, 165] on body "Pregunta a Parrot AI Reportes Menú Configuración Personal Facturación Inventari…" at bounding box center [474, 247] width 949 height 494
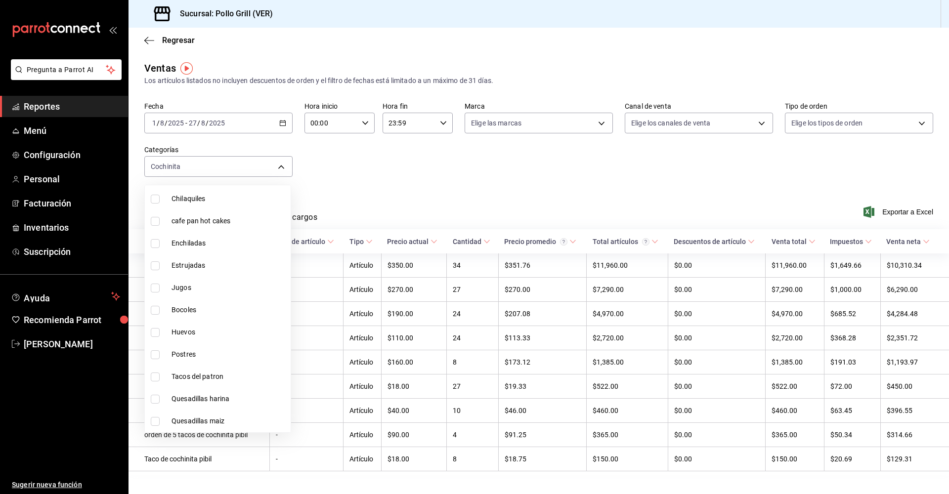
scroll to position [840, 0]
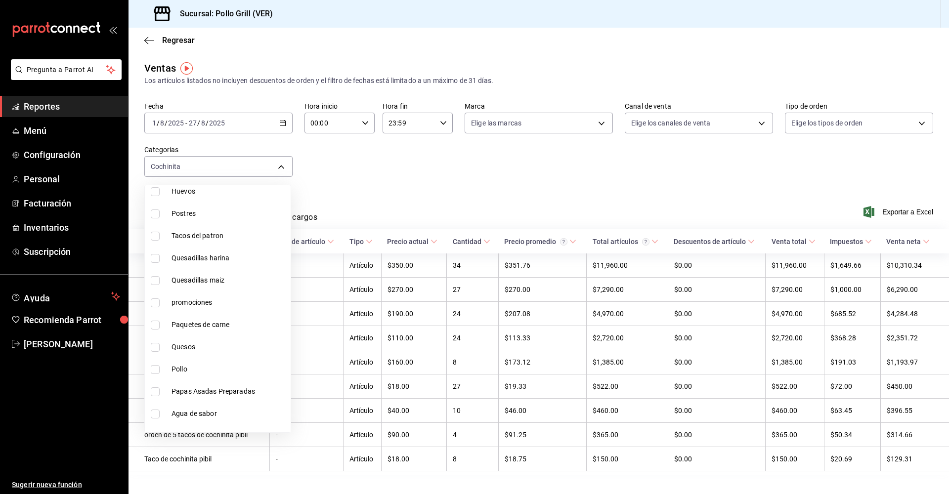
click at [148, 304] on li "promociones" at bounding box center [218, 303] width 146 height 22
type input "73219ae8-d07a-4fd6-80cc-aed2bb224c7c,02c3aac0-6d61-427b-85f3-737f1bc622dc"
checkbox input "true"
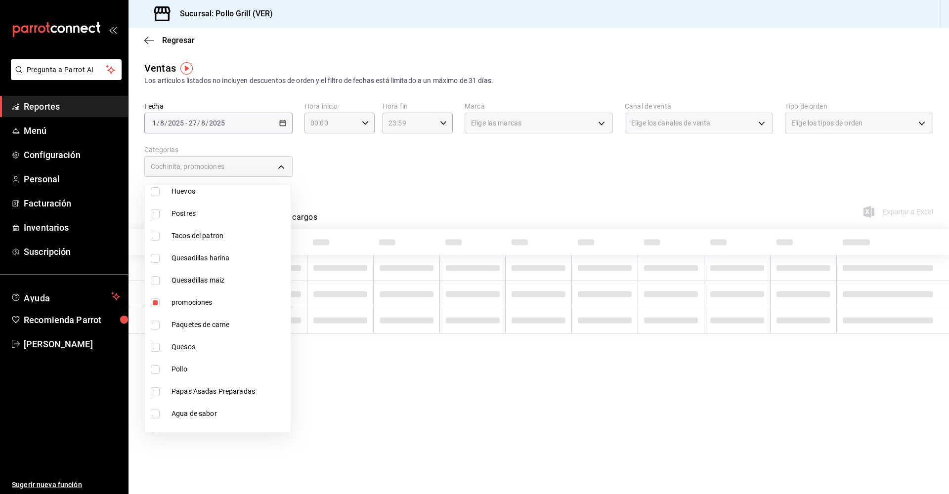
click at [388, 191] on div at bounding box center [474, 247] width 949 height 494
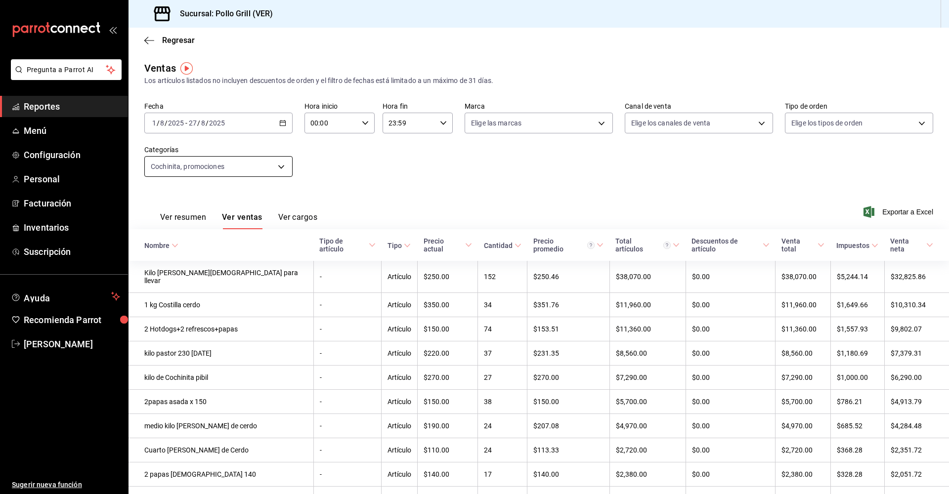
click at [279, 165] on body "Pregunta a Parrot AI Reportes Menú Configuración Personal Facturación Inventari…" at bounding box center [474, 247] width 949 height 494
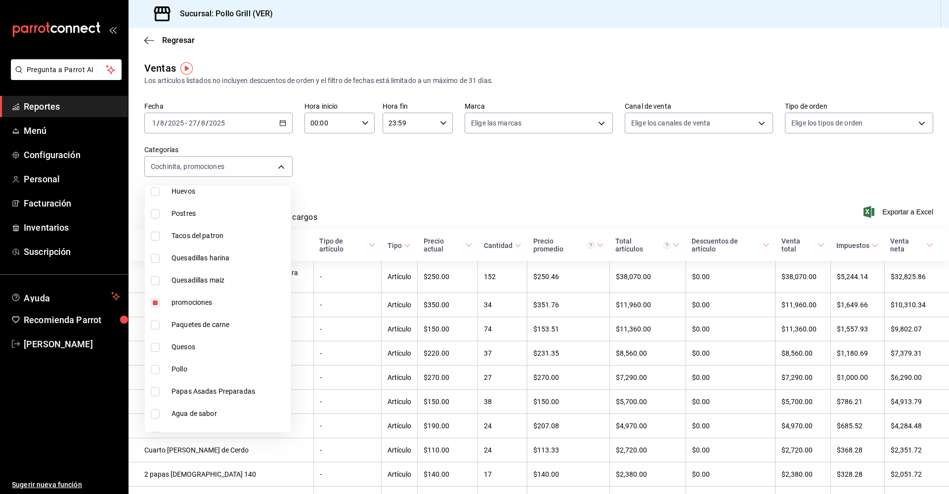
scroll to position [855, 0]
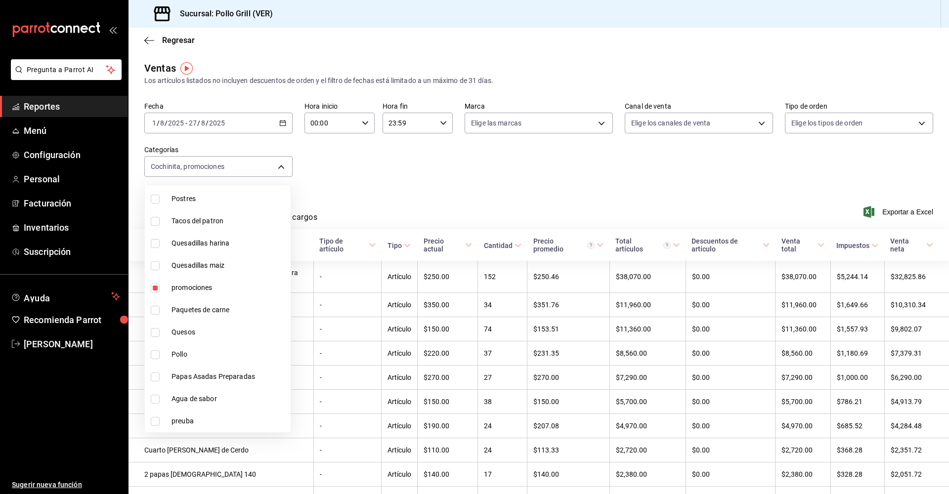
click at [472, 180] on div at bounding box center [474, 247] width 949 height 494
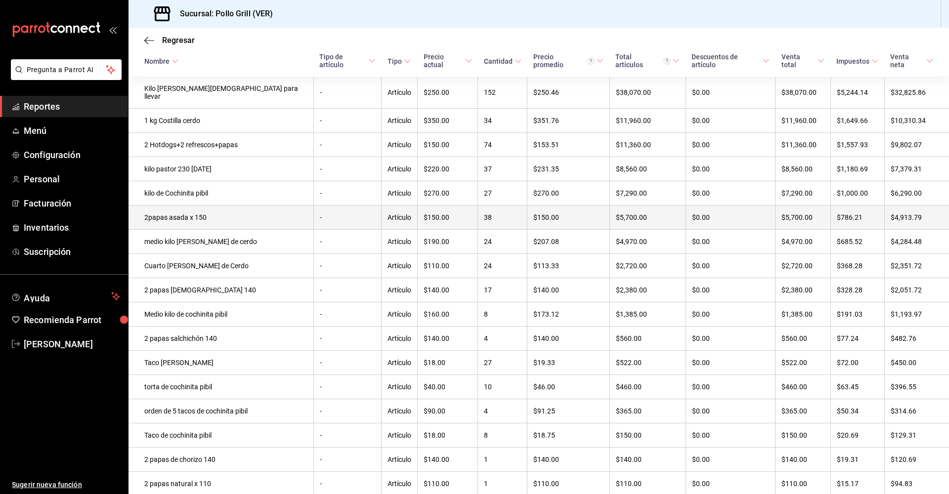
scroll to position [0, 0]
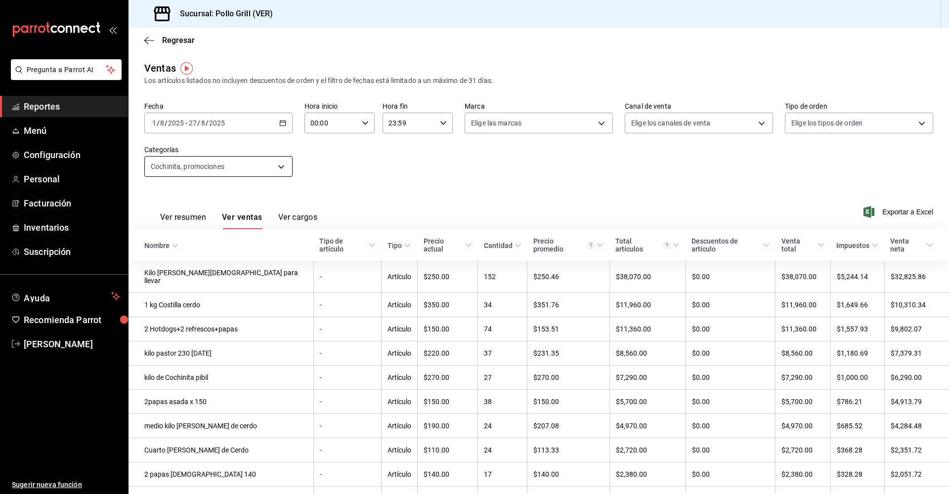
click at [276, 169] on body "Pregunta a Parrot AI Reportes Menú Configuración Personal Facturación Inventari…" at bounding box center [474, 247] width 949 height 494
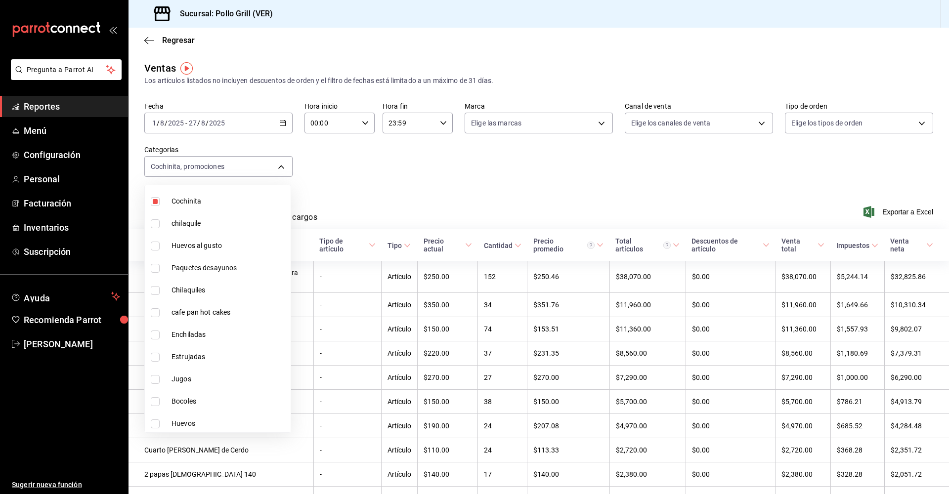
scroll to position [791, 0]
click at [157, 353] on input "checkbox" at bounding box center [155, 352] width 9 height 9
checkbox input "false"
type input "73219ae8-d07a-4fd6-80cc-aed2bb224c7c"
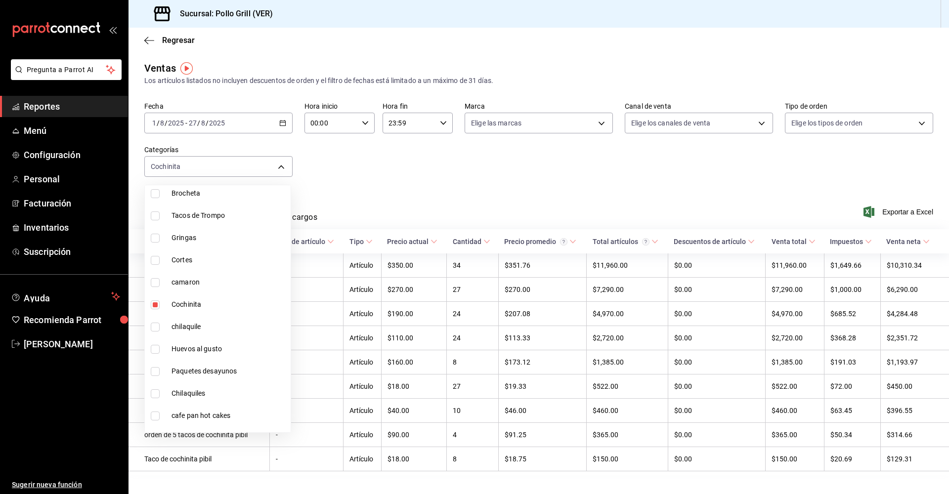
scroll to position [494, 0]
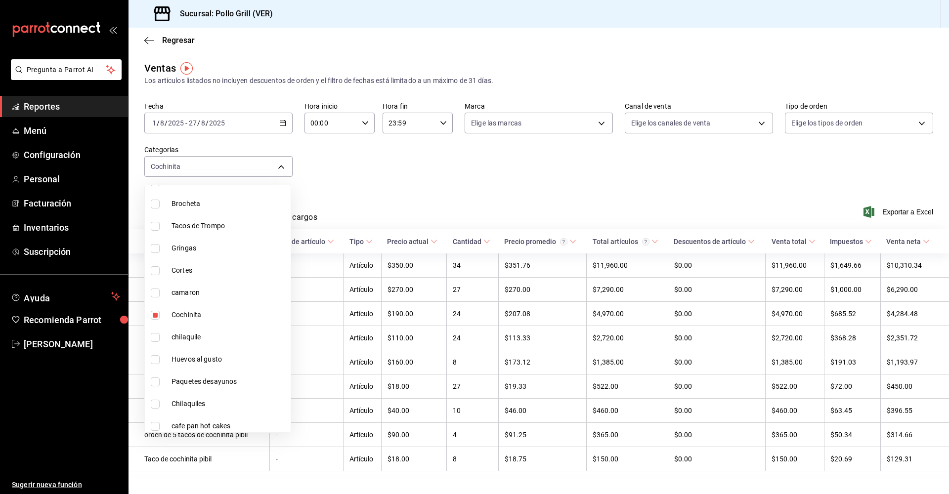
click at [157, 272] on input "checkbox" at bounding box center [155, 270] width 9 height 9
checkbox input "true"
type input "73219ae8-d07a-4fd6-80cc-aed2bb224c7c,4b16fffa-957d-4dfa-9f3e-d7ebfd2e79cd"
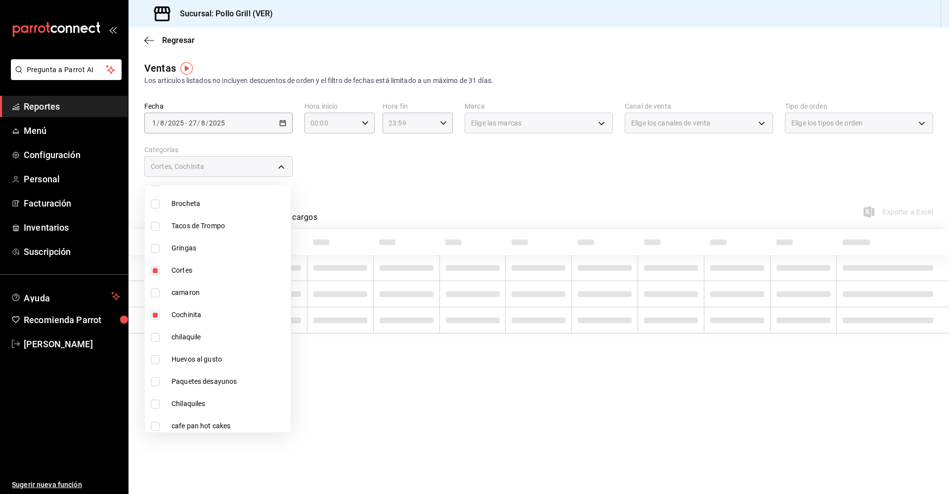
scroll to position [445, 0]
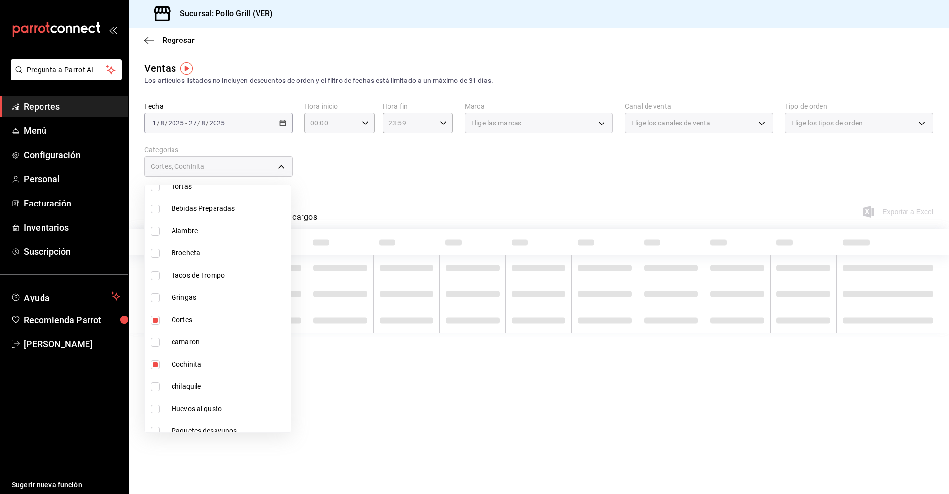
click at [157, 367] on input "checkbox" at bounding box center [155, 364] width 9 height 9
checkbox input "false"
type input "4b16fffa-957d-4dfa-9f3e-d7ebfd2e79cd"
click at [418, 190] on div at bounding box center [474, 247] width 949 height 494
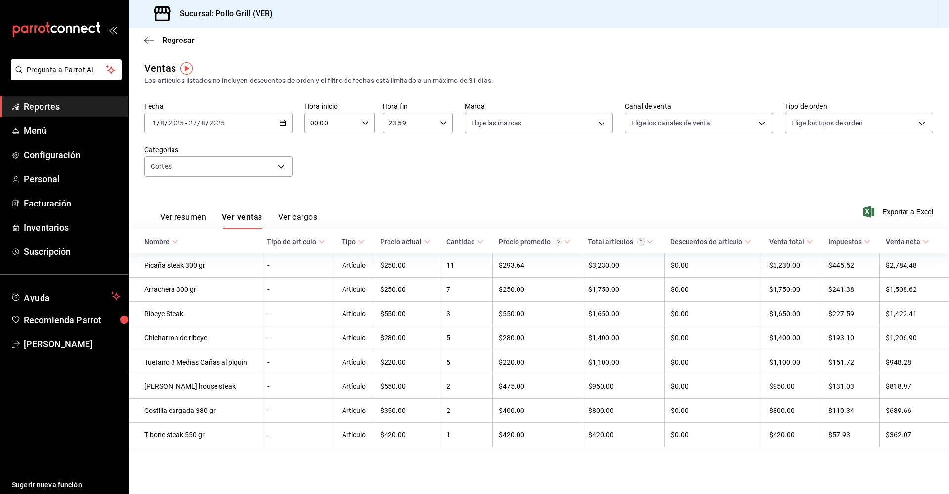
click at [284, 123] on \(Stroke\) "button" at bounding box center [282, 122] width 5 height 0
click at [181, 247] on li "Rango de fechas" at bounding box center [191, 242] width 92 height 22
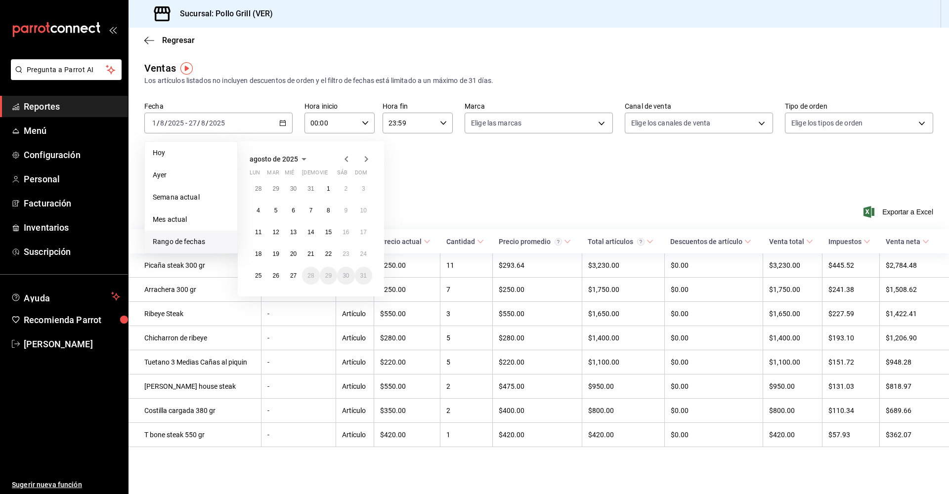
click at [345, 158] on icon "button" at bounding box center [347, 159] width 12 height 12
click at [281, 188] on button "1" at bounding box center [275, 189] width 17 height 18
click at [311, 279] on abbr "31" at bounding box center [311, 275] width 6 height 7
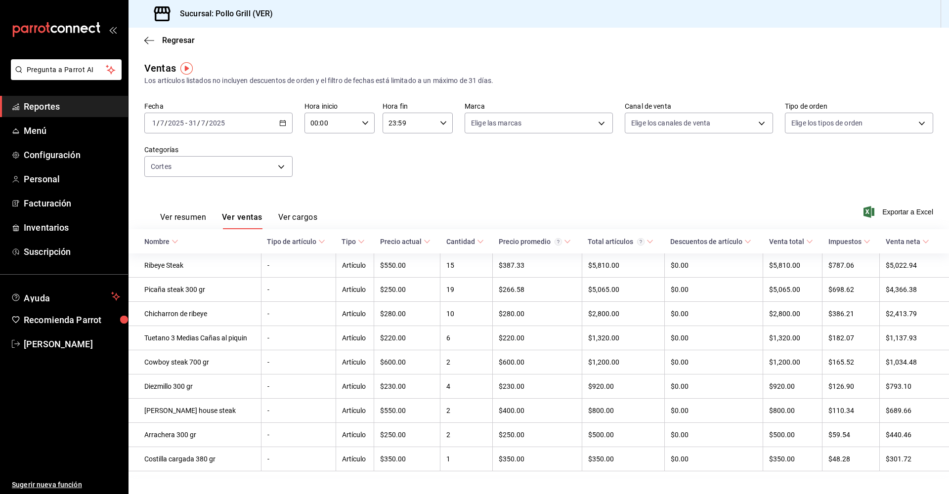
click at [282, 123] on \(Stroke\) "button" at bounding box center [282, 122] width 5 height 0
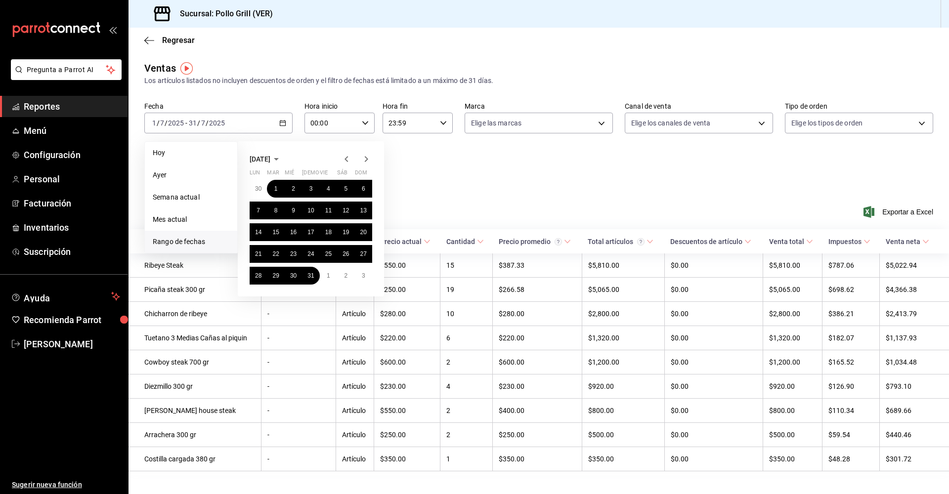
click at [347, 160] on icon "button" at bounding box center [347, 159] width 12 height 12
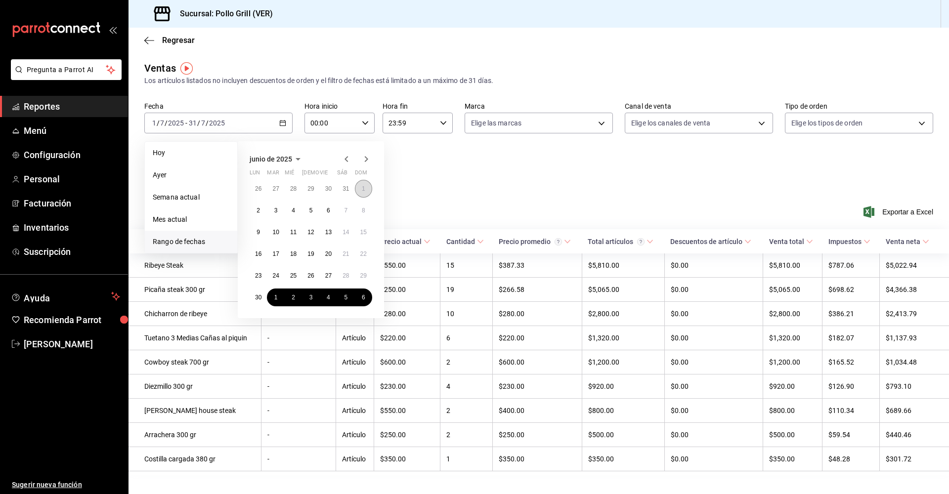
click at [366, 189] on button "1" at bounding box center [363, 189] width 17 height 18
click at [259, 296] on abbr "30" at bounding box center [258, 297] width 6 height 7
